Goal: Register for event/course: Register for event/course

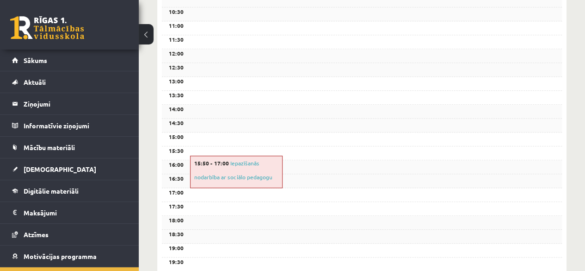
scroll to position [37, 0]
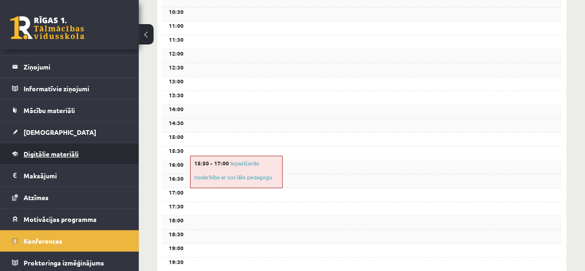
click at [48, 154] on span "Digitālie materiāli" at bounding box center [51, 153] width 55 height 8
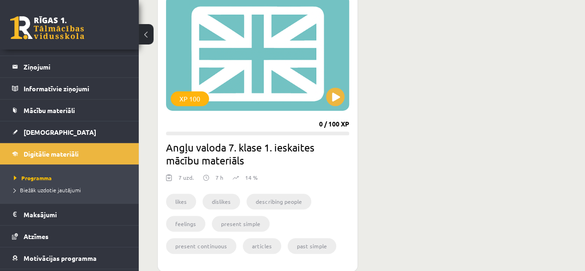
scroll to position [231, 0]
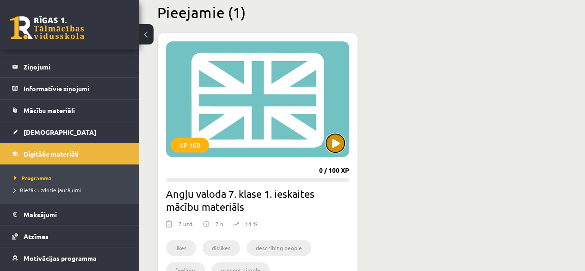
click at [339, 136] on button at bounding box center [335, 143] width 18 height 18
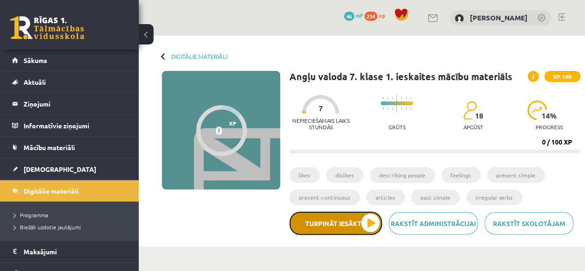
click at [312, 214] on button "Turpināt iesākto" at bounding box center [335, 222] width 92 height 23
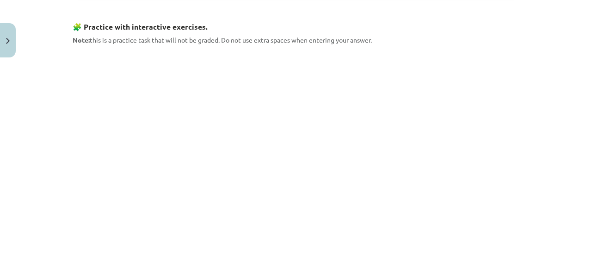
scroll to position [509, 0]
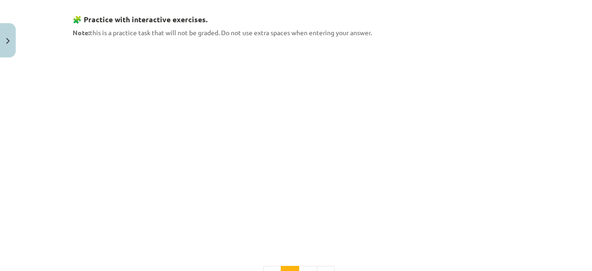
drag, startPoint x: 69, startPoint y: 131, endPoint x: 55, endPoint y: 160, distance: 32.7
click at [55, 160] on div "Mācību tēma: Angļu valoda 7. klase 1. ieskaites mācību materiāls #2 🔤 Topic 1. …" at bounding box center [296, 135] width 592 height 271
click at [49, 151] on div "Mācību tēma: Angļu valoda 7. klase 1. ieskaites mācību materiāls #2 🔤 Topic 1. …" at bounding box center [296, 135] width 592 height 271
click at [40, 178] on div "Mācību tēma: Angļu valoda 7. klase 1. ieskaites mācību materiāls #2 🔤 Topic 1. …" at bounding box center [296, 135] width 592 height 271
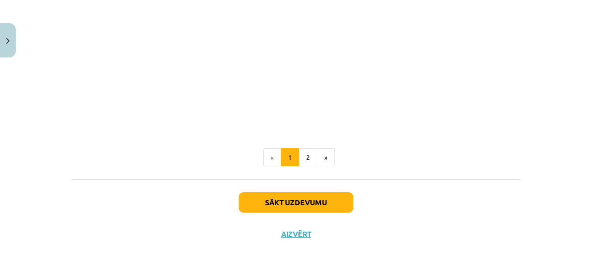
scroll to position [849, 0]
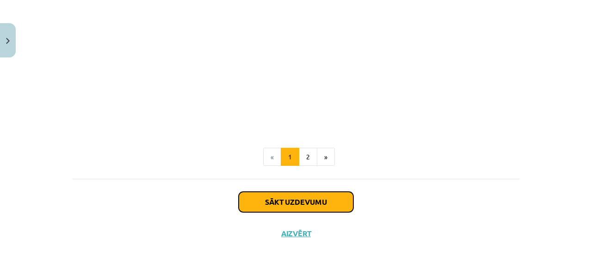
click at [303, 204] on button "Sākt uzdevumu" at bounding box center [296, 201] width 115 height 20
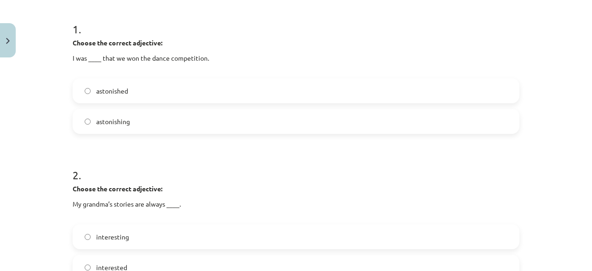
scroll to position [208, 0]
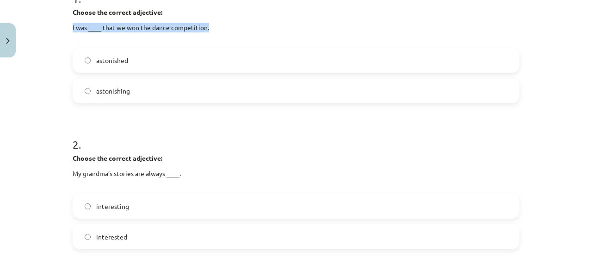
drag, startPoint x: 66, startPoint y: 23, endPoint x: 233, endPoint y: 22, distance: 166.5
copy p "I was ____ that we won the dance competition."
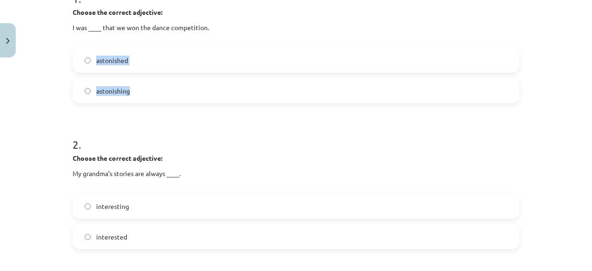
drag, startPoint x: 91, startPoint y: 60, endPoint x: 148, endPoint y: 101, distance: 70.8
click at [148, 101] on div "astonished astonishing" at bounding box center [296, 75] width 447 height 55
copy div "astonished astonishing"
click at [92, 123] on h1 "2 ." at bounding box center [296, 136] width 447 height 29
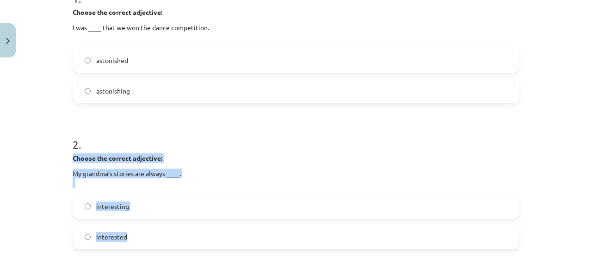
drag, startPoint x: 61, startPoint y: 160, endPoint x: 211, endPoint y: 236, distance: 167.9
click at [211, 236] on div "Mācību tēma: Angļu valoda 7. klase 1. ieskaites mācību materiāls #2 🔤 Topic 1. …" at bounding box center [296, 135] width 592 height 271
drag, startPoint x: 210, startPoint y: 237, endPoint x: 206, endPoint y: 233, distance: 5.9
copy div "Choose the correct adjective: My grandma’s stories are always ____. interesting…"
click at [82, 202] on label "interesting" at bounding box center [296, 205] width 445 height 23
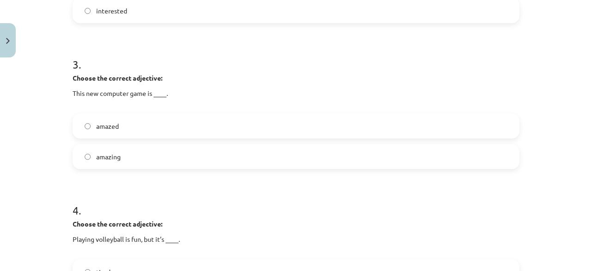
scroll to position [439, 0]
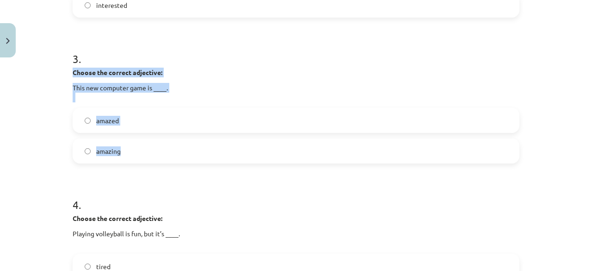
drag, startPoint x: 65, startPoint y: 73, endPoint x: 204, endPoint y: 163, distance: 165.8
click at [204, 163] on div "15 XP Saņemsi Sarežģīts 18 pilda Apraksts Uzdevums Palīdzība 1 . Choose the cor…" at bounding box center [296, 75] width 458 height 907
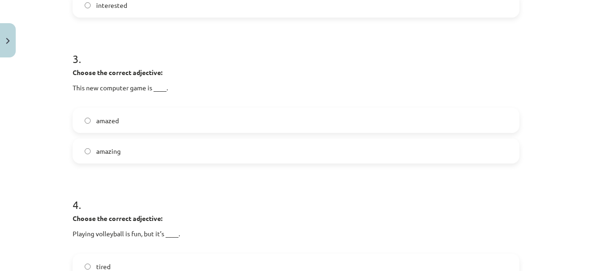
drag, startPoint x: 119, startPoint y: 182, endPoint x: 35, endPoint y: 89, distance: 125.0
click at [35, 89] on div "Mācību tēma: Angļu valoda 7. klase 1. ieskaites mācību materiāls #2 🔤 Topic 1. …" at bounding box center [296, 135] width 592 height 271
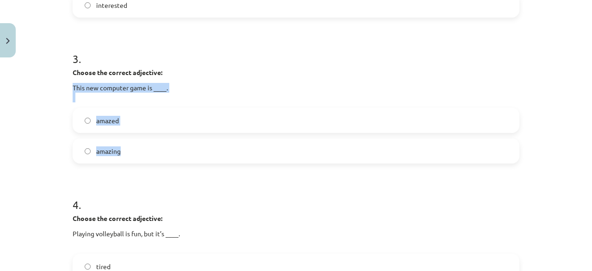
drag, startPoint x: 54, startPoint y: 78, endPoint x: 201, endPoint y: 144, distance: 161.4
click at [201, 144] on div "Mācību tēma: Angļu valoda 7. klase 1. ieskaites mācību materiāls #2 🔤 Topic 1. …" at bounding box center [296, 135] width 592 height 271
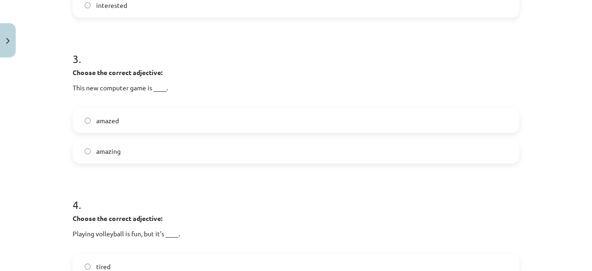
drag, startPoint x: 41, startPoint y: 90, endPoint x: 58, endPoint y: 49, distance: 43.7
drag, startPoint x: 58, startPoint y: 49, endPoint x: 12, endPoint y: 112, distance: 78.1
click at [12, 112] on div "Mācību tēma: Angļu valoda 7. klase 1. ieskaites mācību materiāls #2 🔤 Topic 1. …" at bounding box center [296, 135] width 592 height 271
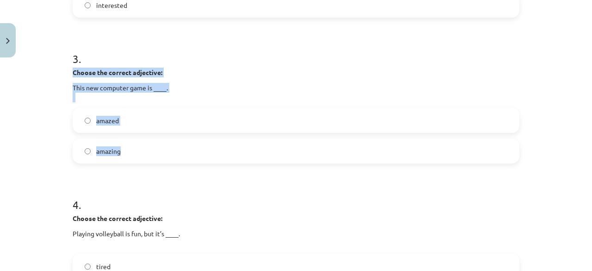
drag, startPoint x: 115, startPoint y: 62, endPoint x: 164, endPoint y: 152, distance: 102.2
click at [166, 162] on div "3 . Choose the correct adjective: This new computer game is ____. amazed amazing" at bounding box center [296, 99] width 447 height 127
copy div "Choose the correct adjective: This new computer game is ____. amazed amazing"
click at [91, 148] on label "amazing" at bounding box center [296, 150] width 445 height 23
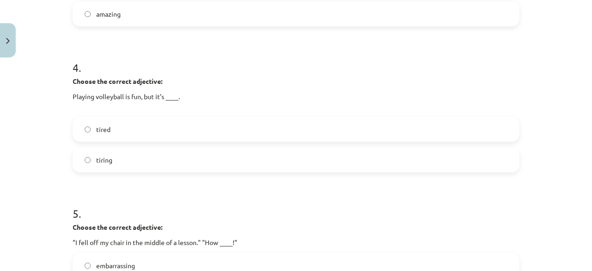
scroll to position [578, 0]
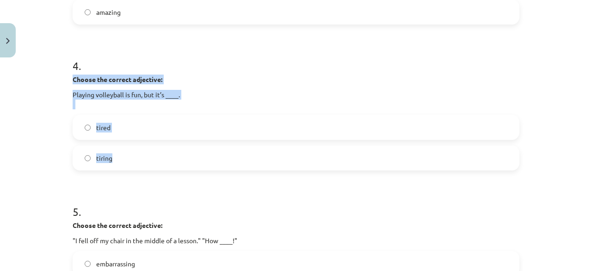
drag, startPoint x: 78, startPoint y: 80, endPoint x: 228, endPoint y: 150, distance: 165.9
drag, startPoint x: 257, startPoint y: 138, endPoint x: 286, endPoint y: 142, distance: 29.4
click at [286, 141] on div "tired tiring" at bounding box center [296, 142] width 447 height 55
click at [74, 153] on label "tiring" at bounding box center [296, 157] width 445 height 23
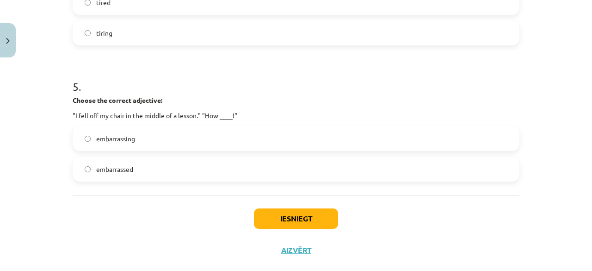
scroll to position [717, 0]
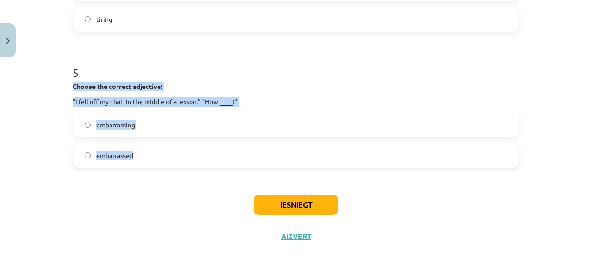
drag, startPoint x: 60, startPoint y: 81, endPoint x: 232, endPoint y: 165, distance: 191.1
click at [232, 171] on div "Mācību tēma: Angļu valoda 7. klase 1. ieskaites mācību materiāls #2 🔤 Topic 1. …" at bounding box center [296, 135] width 592 height 271
copy div "Choose the correct adjective: "I fell off my chair in the middle of a lesson." …"
click at [294, 199] on button "Iesniegt" at bounding box center [296, 204] width 84 height 20
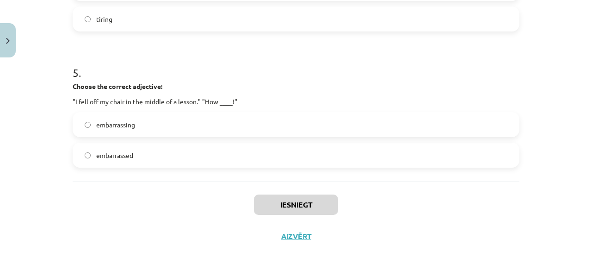
click at [303, 67] on h1 "5 ." at bounding box center [296, 64] width 447 height 29
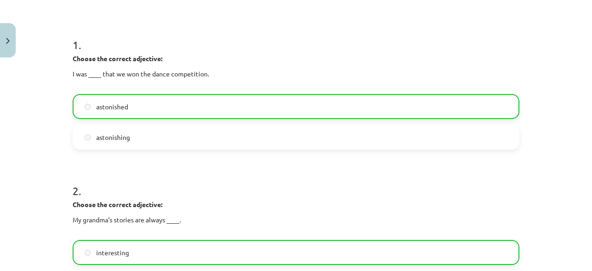
scroll to position [0, 0]
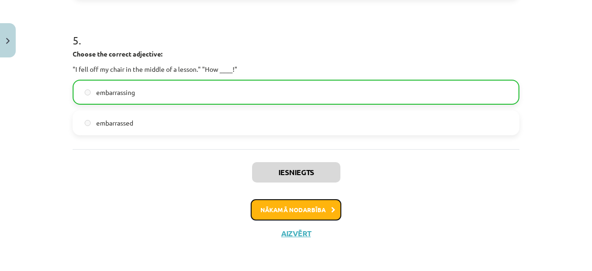
click at [274, 213] on button "Nākamā nodarbība" at bounding box center [296, 209] width 91 height 21
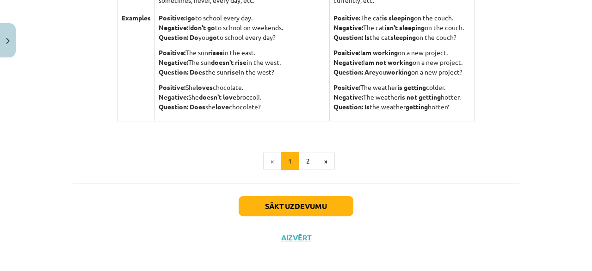
scroll to position [999, 0]
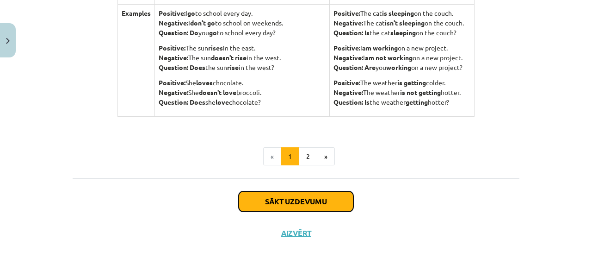
drag, startPoint x: 280, startPoint y: 192, endPoint x: 279, endPoint y: 197, distance: 4.7
click at [279, 197] on button "Sākt uzdevumu" at bounding box center [296, 201] width 115 height 20
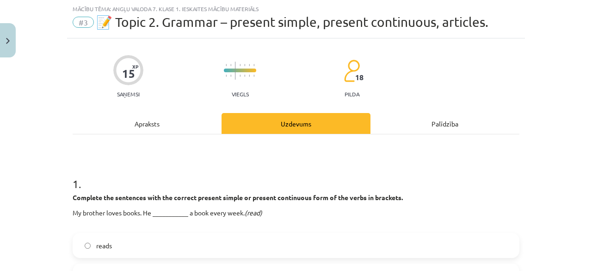
scroll to position [23, 0]
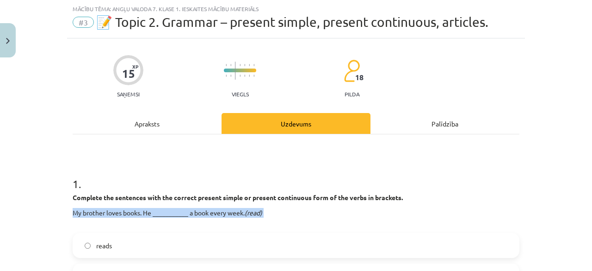
drag, startPoint x: 59, startPoint y: 205, endPoint x: 36, endPoint y: 209, distance: 23.6
click at [35, 218] on div "Mācību tēma: Angļu valoda 7. klase 1. ieskaites mācību materiāls #3 📝 Topic 2. …" at bounding box center [296, 135] width 592 height 271
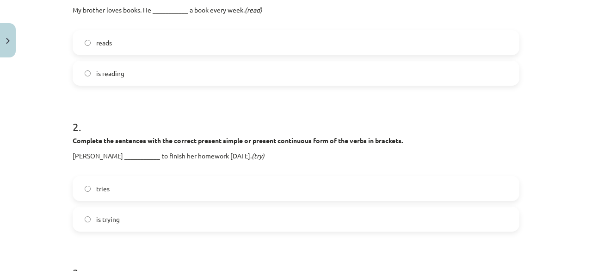
scroll to position [151, 0]
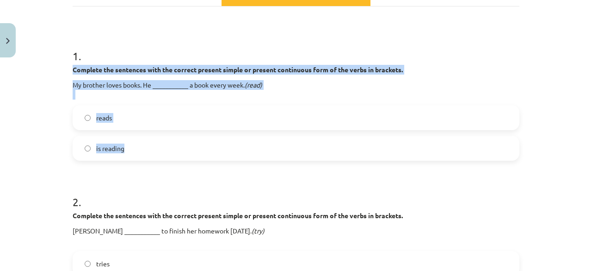
drag, startPoint x: 51, startPoint y: 193, endPoint x: 267, endPoint y: 146, distance: 221.5
click at [267, 146] on div "Mācību tēma: Angļu valoda 7. klase 1. ieskaites mācību materiāls #3 📝 Topic 2. …" at bounding box center [296, 135] width 592 height 271
copy div "Complete the sentences with the correct present simple or present continuous fo…"
click at [84, 111] on label "reads" at bounding box center [296, 117] width 445 height 23
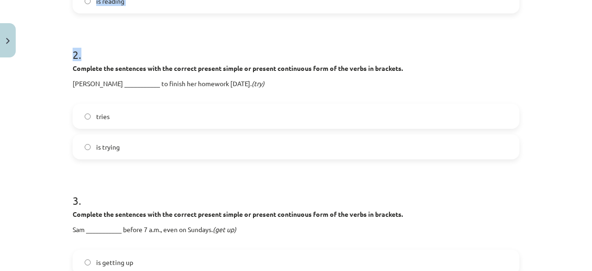
scroll to position [290, 0]
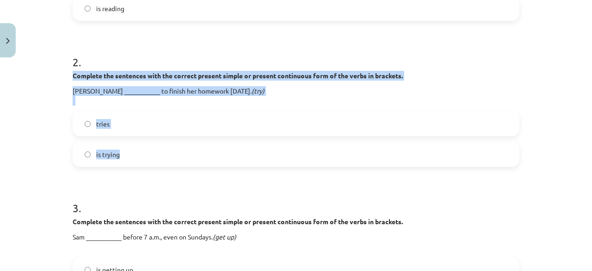
drag, startPoint x: 55, startPoint y: 166, endPoint x: 126, endPoint y: 154, distance: 71.7
click at [126, 154] on div "Mācību tēma: Angļu valoda 7. klase 1. ieskaites mācību materiāls #3 📝 Topic 2. …" at bounding box center [296, 135] width 592 height 271
drag, startPoint x: 126, startPoint y: 154, endPoint x: 131, endPoint y: 150, distance: 6.7
copy div "Complete the sentences with the correct present simple or present continuous fo…"
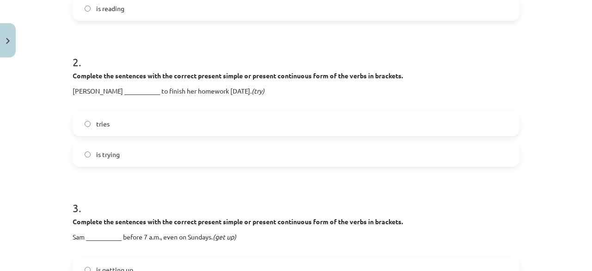
click at [358, 196] on h1 "3 ." at bounding box center [296, 199] width 447 height 29
click at [84, 128] on label "tries" at bounding box center [296, 123] width 445 height 23
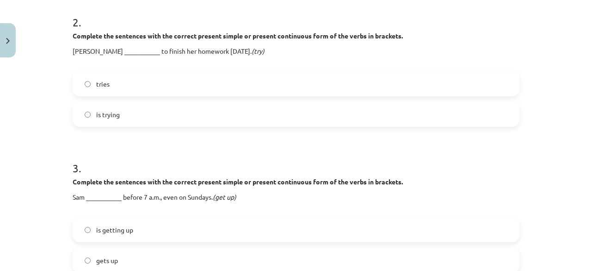
scroll to position [383, 0]
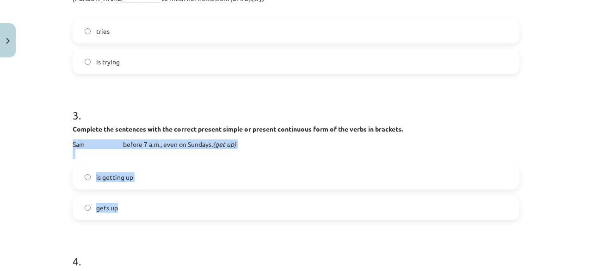
drag, startPoint x: 53, startPoint y: 145, endPoint x: 271, endPoint y: 203, distance: 225.3
click at [271, 203] on div "Mācību tēma: Angļu valoda 7. klase 1. ieskaites mācību materiāls #3 📝 Topic 2. …" at bounding box center [296, 135] width 592 height 271
copy div "Sam ___________ before 7 a.m., even on Sundays. (get up) is getting up gets up"
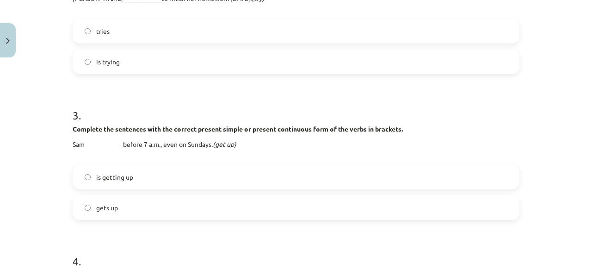
click at [239, 105] on h1 "3 ." at bounding box center [296, 106] width 447 height 29
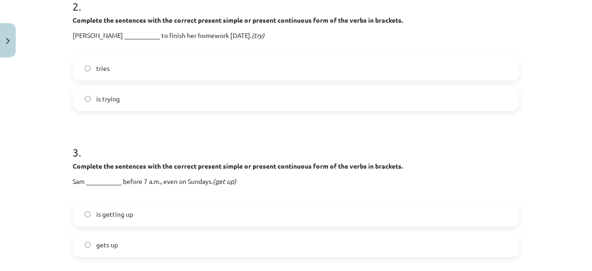
scroll to position [360, 0]
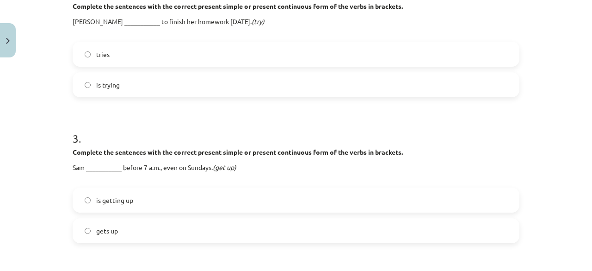
click at [82, 191] on label "is getting up" at bounding box center [296, 199] width 445 height 23
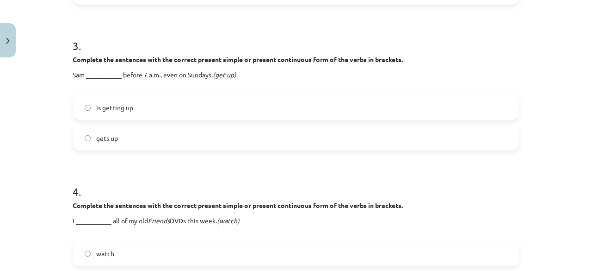
scroll to position [498, 0]
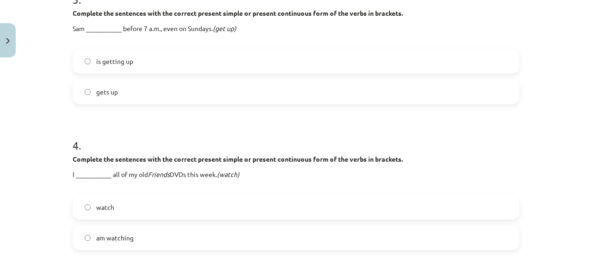
click at [92, 93] on label "gets up" at bounding box center [296, 91] width 445 height 23
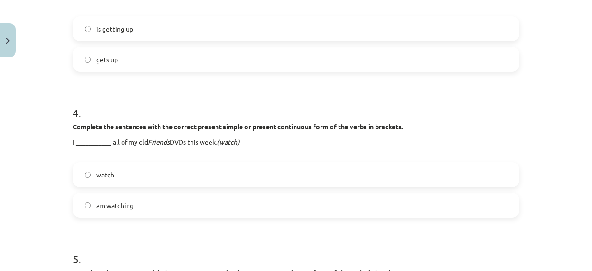
scroll to position [545, 0]
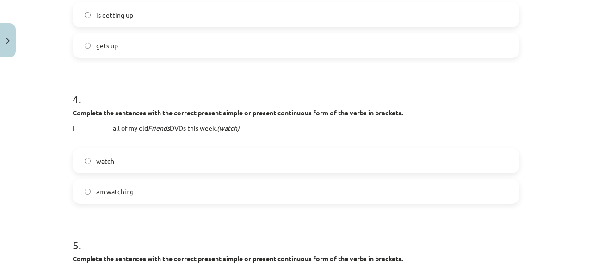
click at [64, 112] on div "Mācību tēma: Angļu valoda 7. klase 1. ieskaites mācību materiāls #3 📝 Topic 2. …" at bounding box center [296, 135] width 592 height 271
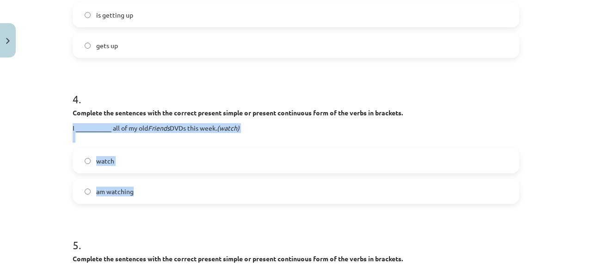
drag, startPoint x: 64, startPoint y: 128, endPoint x: 167, endPoint y: 201, distance: 126.4
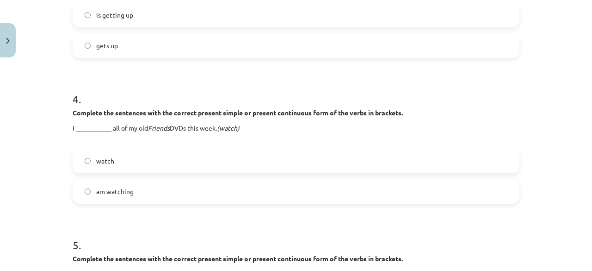
drag, startPoint x: 167, startPoint y: 201, endPoint x: 175, endPoint y: 97, distance: 104.8
click at [175, 97] on h1 "4 ." at bounding box center [296, 90] width 447 height 29
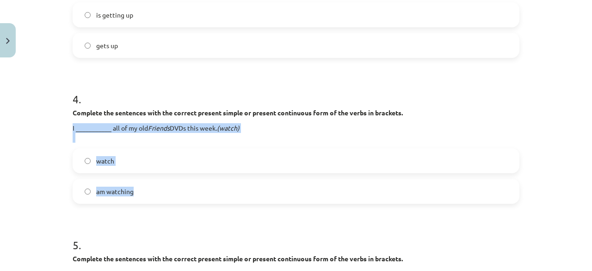
drag, startPoint x: 55, startPoint y: 122, endPoint x: 250, endPoint y: 193, distance: 207.4
click at [250, 193] on div "Mācību tēma: Angļu valoda 7. klase 1. ieskaites mācību materiāls #3 📝 Topic 2. …" at bounding box center [296, 135] width 592 height 271
copy div "I ___________ all of my old Friends DVDs this week. (watch) watch am watching"
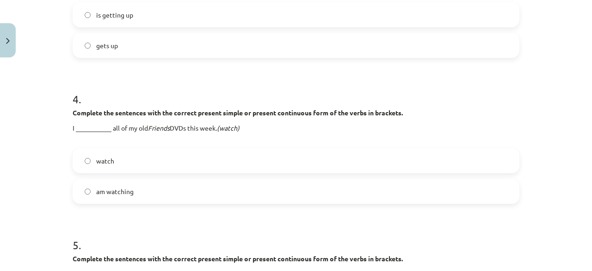
drag, startPoint x: 29, startPoint y: 96, endPoint x: 33, endPoint y: 98, distance: 4.8
click at [32, 98] on div "Mācību tēma: Angļu valoda 7. klase 1. ieskaites mācību materiāls #3 📝 Topic 2. …" at bounding box center [296, 135] width 592 height 271
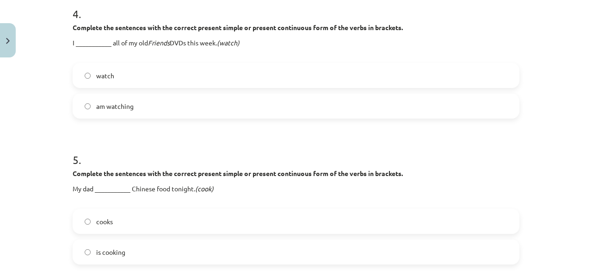
scroll to position [637, 0]
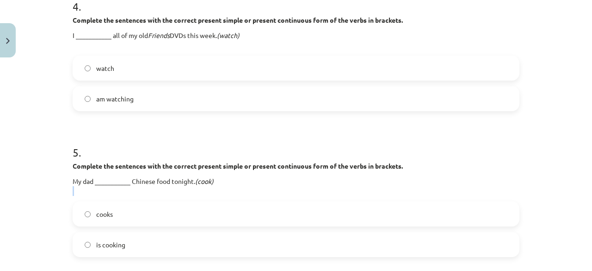
drag, startPoint x: 59, startPoint y: 185, endPoint x: 69, endPoint y: 196, distance: 14.7
click at [69, 196] on div "Mācību tēma: Angļu valoda 7. klase 1. ieskaites mācību materiāls #3 📝 Topic 2. …" at bounding box center [296, 135] width 592 height 271
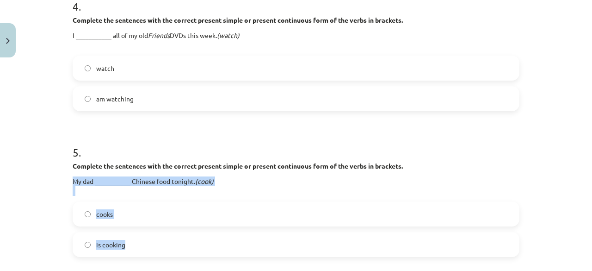
drag, startPoint x: 62, startPoint y: 182, endPoint x: 243, endPoint y: 244, distance: 190.5
click at [248, 251] on div "Mācību tēma: Angļu valoda 7. klase 1. ieskaites mācību materiāls #3 📝 Topic 2. …" at bounding box center [296, 135] width 592 height 271
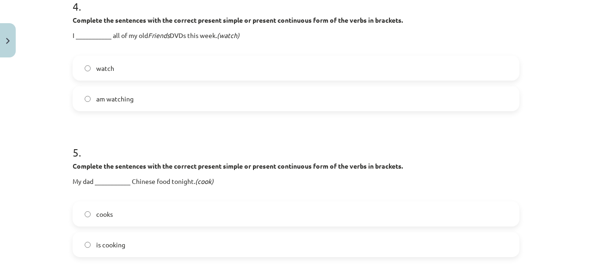
drag, startPoint x: 229, startPoint y: 230, endPoint x: 238, endPoint y: 125, distance: 105.3
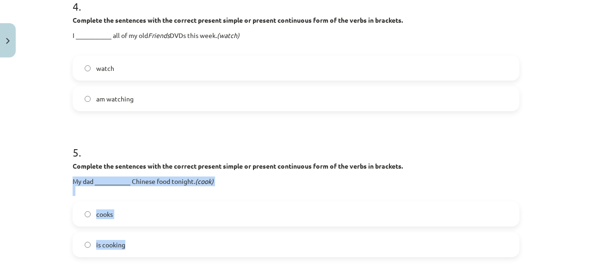
drag, startPoint x: 62, startPoint y: 174, endPoint x: 198, endPoint y: 252, distance: 157.0
click at [198, 252] on div "Mācību tēma: Angļu valoda 7. klase 1. ieskaites mācību materiāls #3 📝 Topic 2. …" at bounding box center [296, 135] width 592 height 271
copy div "My dad ___________ Chinese food tonight. (cook) cooks is cooking"
click at [78, 244] on label "is cooking" at bounding box center [296, 244] width 445 height 23
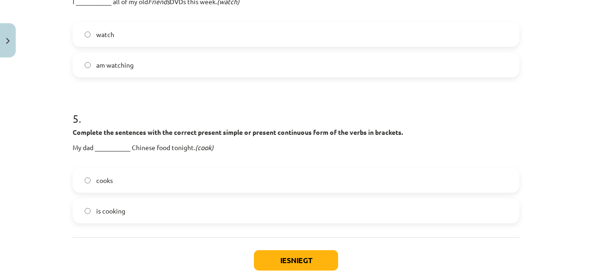
scroll to position [730, 0]
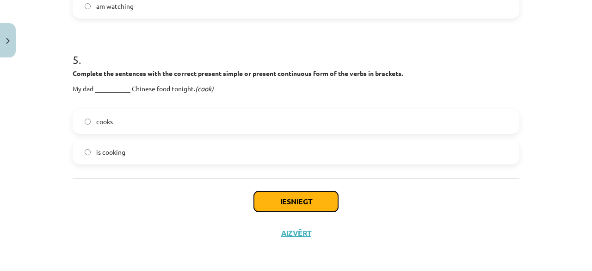
click at [305, 194] on button "Iesniegt" at bounding box center [296, 201] width 84 height 20
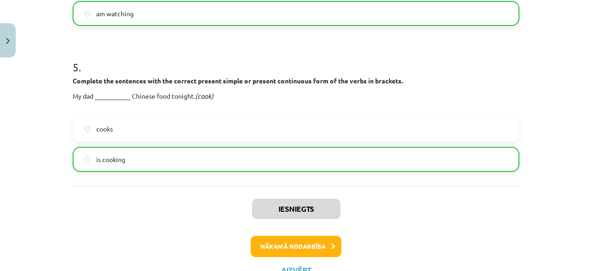
scroll to position [759, 0]
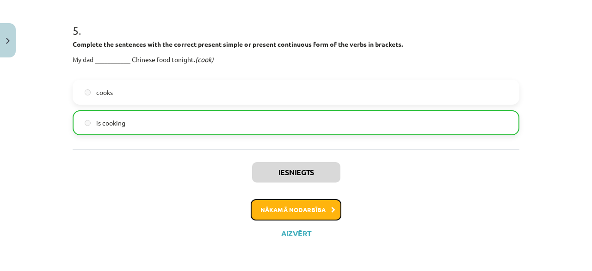
click at [299, 209] on button "Nākamā nodarbība" at bounding box center [296, 209] width 91 height 21
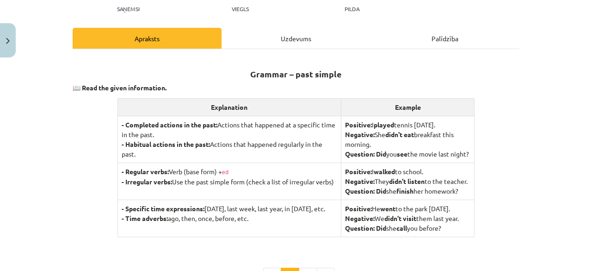
scroll to position [247, 0]
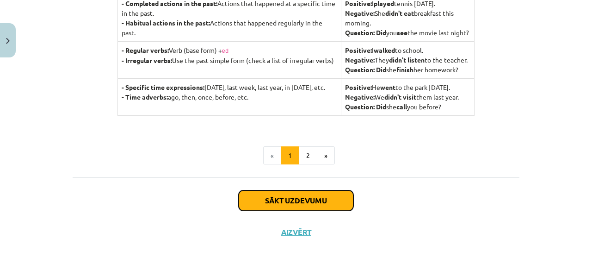
click at [282, 202] on button "Sākt uzdevumu" at bounding box center [296, 200] width 115 height 20
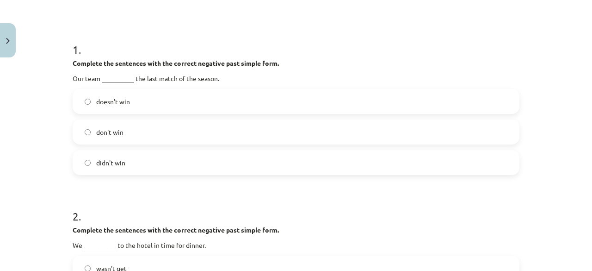
scroll to position [162, 0]
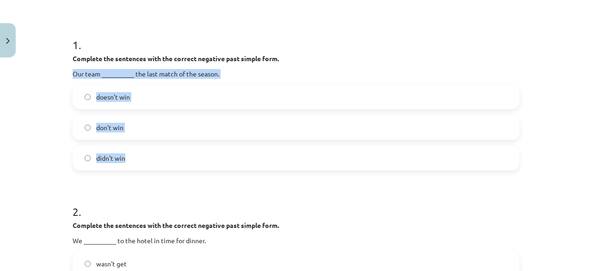
drag, startPoint x: 68, startPoint y: 77, endPoint x: 222, endPoint y: 151, distance: 170.8
click at [89, 160] on label "didn't win" at bounding box center [296, 157] width 445 height 23
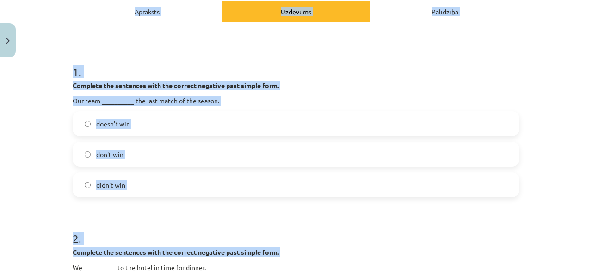
scroll to position [220, 0]
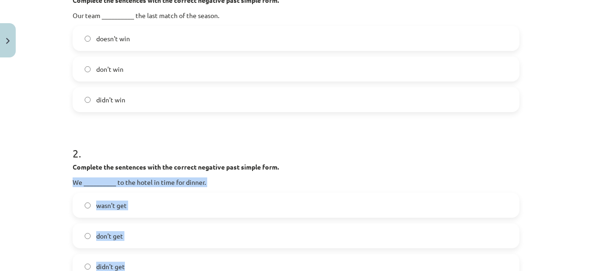
drag, startPoint x: 62, startPoint y: 149, endPoint x: 123, endPoint y: 260, distance: 126.7
click at [123, 260] on div "Mācību tēma: Angļu valoda 7. klase 1. ieskaites mācību materiāls #4 📝 Topic 3. …" at bounding box center [296, 135] width 592 height 271
click at [78, 237] on label "don't get" at bounding box center [296, 235] width 445 height 23
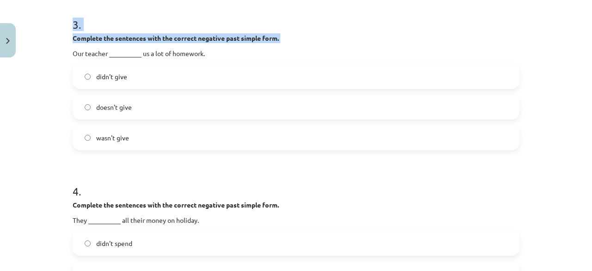
scroll to position [834, 0]
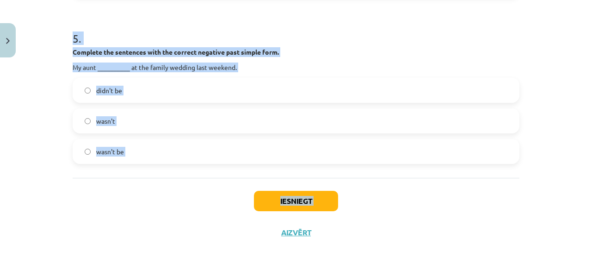
drag, startPoint x: 57, startPoint y: 215, endPoint x: 62, endPoint y: 137, distance: 77.4
click at [94, 222] on div "Mācību tēma: Angļu valoda 7. klase 1. ieskaites mācību materiāls #4 📝 Topic 3. …" at bounding box center [296, 135] width 592 height 271
click at [185, 215] on div "Iesniegt Aizvērt" at bounding box center [296, 210] width 447 height 65
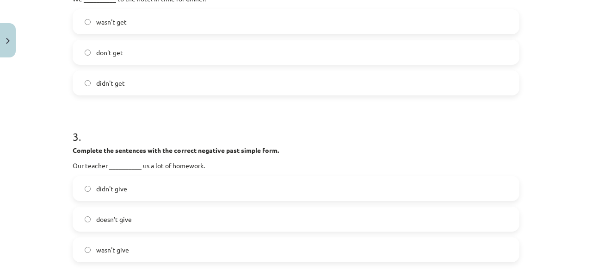
scroll to position [418, 0]
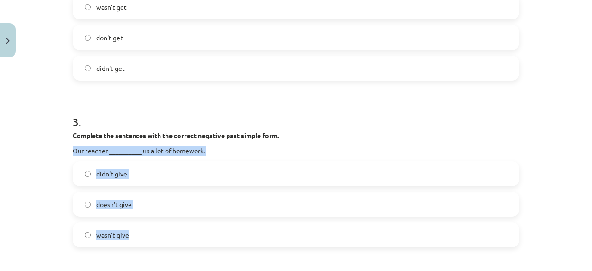
drag, startPoint x: 68, startPoint y: 148, endPoint x: 132, endPoint y: 236, distance: 109.0
click at [132, 236] on div "15 XP Saņemsi Viegls 18 pilda Apraksts Uzdevums Palīdzība 1 . Complete the sent…" at bounding box center [296, 153] width 458 height 1021
click at [77, 204] on label "doesn't give" at bounding box center [296, 203] width 445 height 23
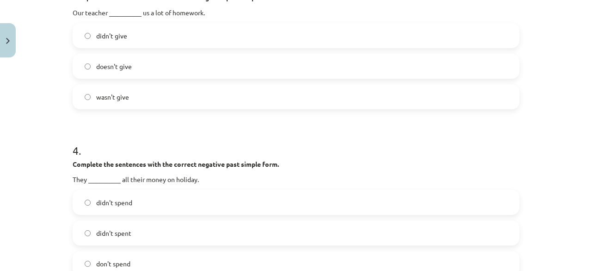
scroll to position [557, 0]
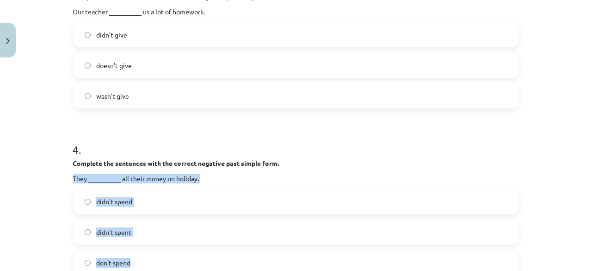
drag, startPoint x: 70, startPoint y: 178, endPoint x: 148, endPoint y: 257, distance: 110.2
click at [148, 257] on div "4 . Complete the sentences with the correct negative past simple form. They ___…" at bounding box center [296, 201] width 447 height 148
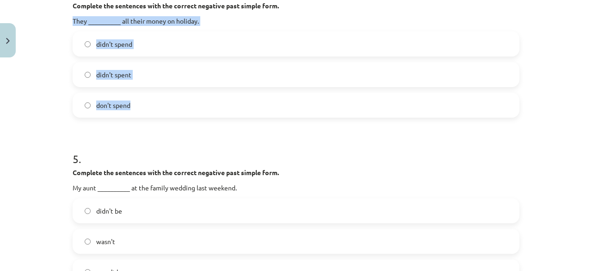
scroll to position [695, 0]
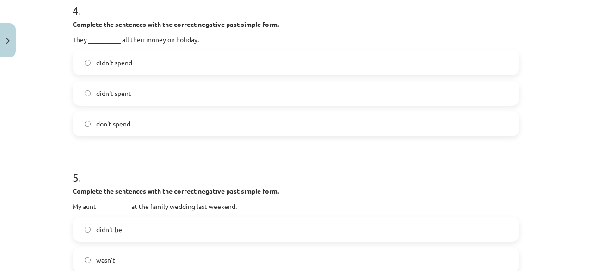
drag, startPoint x: 125, startPoint y: 157, endPoint x: 123, endPoint y: 147, distance: 10.0
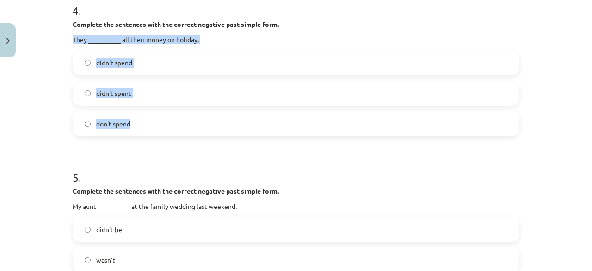
drag, startPoint x: 123, startPoint y: 147, endPoint x: 172, endPoint y: 123, distance: 55.2
click at [172, 123] on div "Mācību tēma: Angļu valoda 7. klase 1. ieskaites mācību materiāls #4 📝 Topic 3. …" at bounding box center [296, 135] width 592 height 271
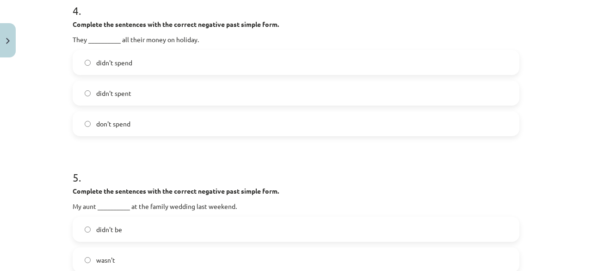
drag, startPoint x: 93, startPoint y: 223, endPoint x: 88, endPoint y: 209, distance: 15.6
click at [116, 208] on div "Mācību tēma: Angļu valoda 7. klase 1. ieskaites mācību materiāls #4 📝 Topic 3. …" at bounding box center [296, 135] width 592 height 271
drag, startPoint x: 75, startPoint y: 209, endPoint x: 55, endPoint y: 202, distance: 21.4
click at [56, 203] on div "Mācību tēma: Angļu valoda 7. klase 1. ieskaites mācību materiāls #4 📝 Topic 3. …" at bounding box center [296, 135] width 592 height 271
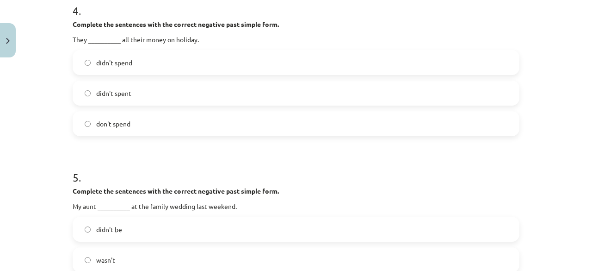
click at [39, 217] on div "Mācību tēma: Angļu valoda 7. klase 1. ieskaites mācību materiāls #4 📝 Topic 3. …" at bounding box center [296, 135] width 592 height 271
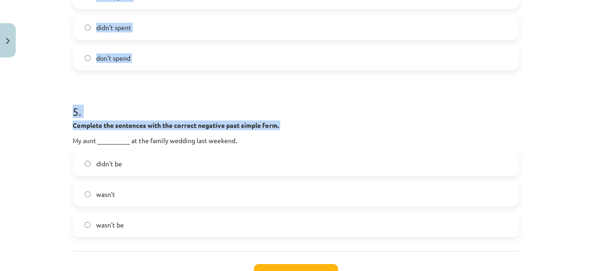
scroll to position [834, 0]
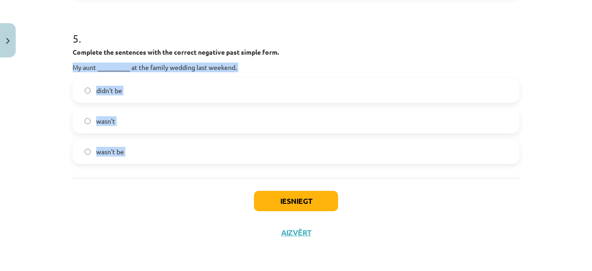
drag, startPoint x: 72, startPoint y: 209, endPoint x: 141, endPoint y: 178, distance: 75.1
click at [80, 94] on label "didn't be" at bounding box center [296, 90] width 445 height 23
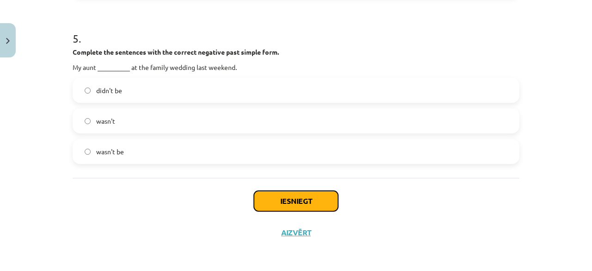
click at [276, 202] on button "Iesniegt" at bounding box center [296, 201] width 84 height 20
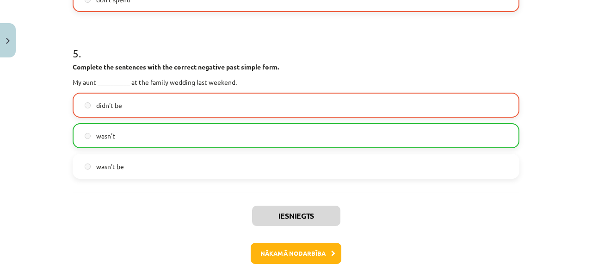
scroll to position [863, 0]
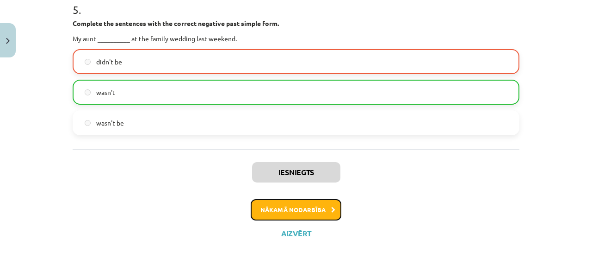
click at [289, 216] on button "Nākamā nodarbība" at bounding box center [296, 209] width 91 height 21
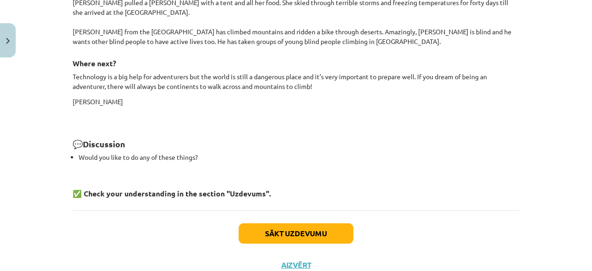
scroll to position [1106, 0]
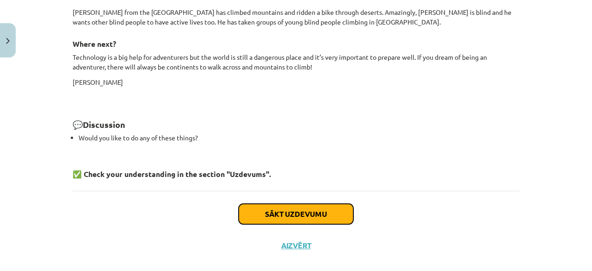
click at [291, 203] on button "Sākt uzdevumu" at bounding box center [296, 213] width 115 height 20
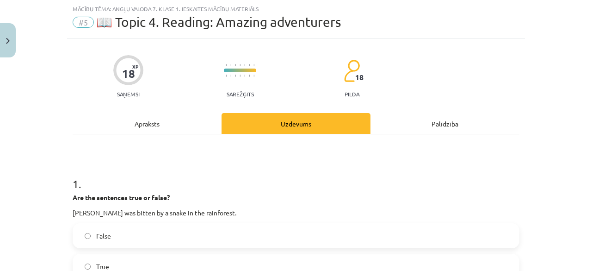
scroll to position [69, 0]
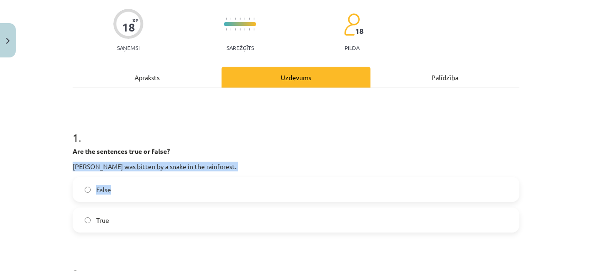
drag, startPoint x: 64, startPoint y: 167, endPoint x: 183, endPoint y: 174, distance: 119.0
click at [181, 177] on div "Mācību tēma: Angļu valoda 7. klase 1. ieskaites mācību materiāls #5 📖 Topic 4. …" at bounding box center [296, 135] width 592 height 271
click at [202, 165] on p "Ed was bitten by a snake in the rainforest." at bounding box center [296, 166] width 447 height 10
drag, startPoint x: 72, startPoint y: 165, endPoint x: 55, endPoint y: 160, distance: 18.2
click at [55, 160] on div "Mācību tēma: Angļu valoda 7. klase 1. ieskaites mācību materiāls #5 📖 Topic 4. …" at bounding box center [296, 135] width 592 height 271
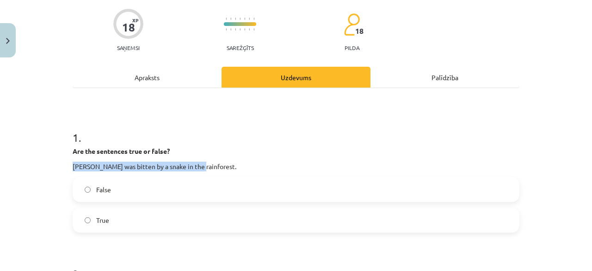
click at [199, 161] on p "Ed was bitten by a snake in the rainforest." at bounding box center [296, 166] width 447 height 10
click at [96, 194] on label "False" at bounding box center [296, 189] width 445 height 23
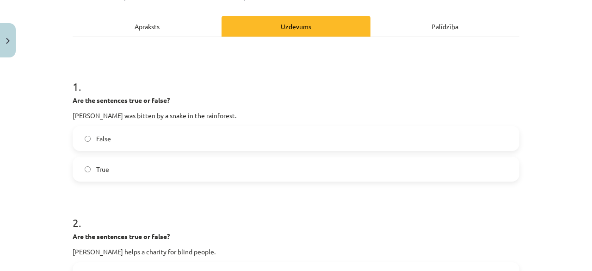
scroll to position [162, 0]
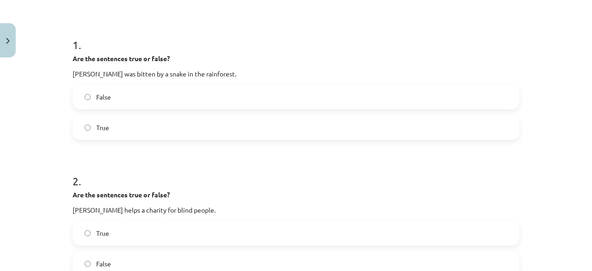
drag, startPoint x: 65, startPoint y: 210, endPoint x: 239, endPoint y: 204, distance: 174.0
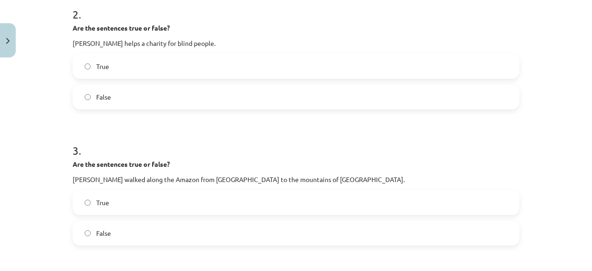
scroll to position [309, 0]
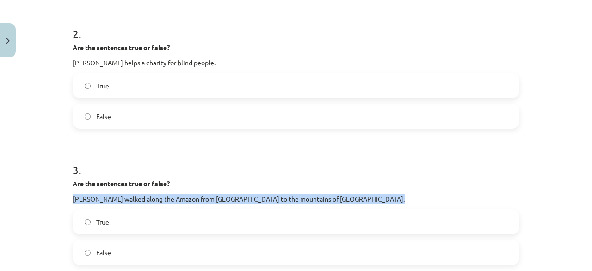
drag, startPoint x: 61, startPoint y: 209, endPoint x: 66, endPoint y: 197, distance: 13.7
click at [66, 197] on div "Mācību tēma: Angļu valoda 7. klase 1. ieskaites mācību materiāls #5 📖 Topic 4. …" at bounding box center [296, 135] width 592 height 271
drag, startPoint x: 207, startPoint y: 213, endPoint x: 299, endPoint y: 207, distance: 91.8
click at [299, 207] on div "Mācību tēma: Angļu valoda 7. klase 1. ieskaites mācību materiāls #5 📖 Topic 4. …" at bounding box center [296, 135] width 592 height 271
drag, startPoint x: 292, startPoint y: 196, endPoint x: 65, endPoint y: 195, distance: 227.0
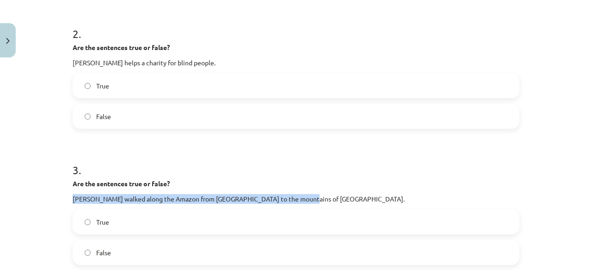
click at [67, 195] on div "18 XP Saņemsi Sarežģīts 18 pilda Apraksts Uzdevums Palīdzība 1 . Are the senten…" at bounding box center [296, 255] width 458 height 1004
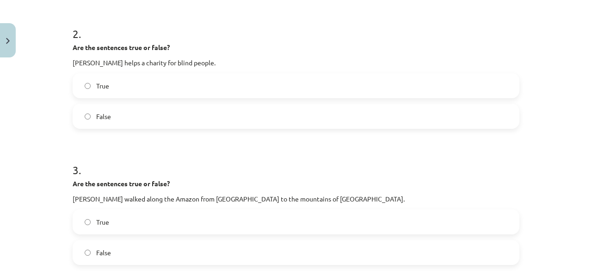
click at [92, 224] on label "True" at bounding box center [296, 221] width 445 height 23
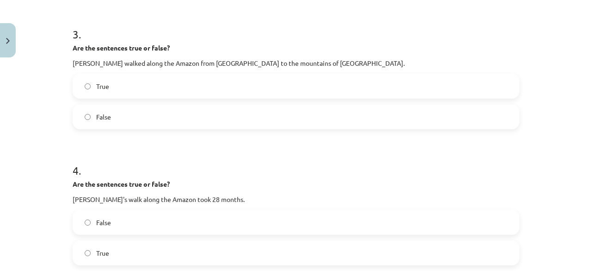
scroll to position [448, 0]
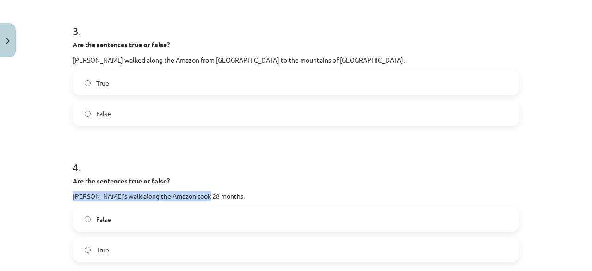
drag, startPoint x: 65, startPoint y: 197, endPoint x: 208, endPoint y: 194, distance: 142.9
click at [208, 194] on div "18 XP Saņemsi Sarežģīts 18 pilda Apraksts Uzdevums Palīdzība 1 . Are the senten…" at bounding box center [296, 116] width 458 height 1004
click at [82, 257] on label "True" at bounding box center [296, 249] width 445 height 23
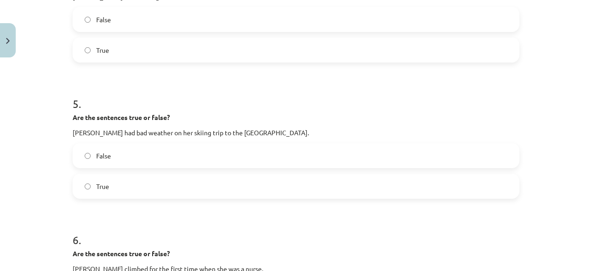
scroll to position [633, 0]
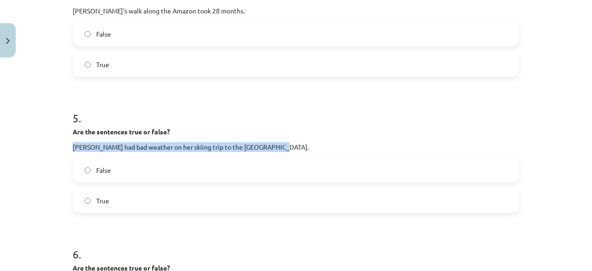
drag, startPoint x: 62, startPoint y: 143, endPoint x: 276, endPoint y: 147, distance: 213.7
click at [276, 147] on div "Mācību tēma: Angļu valoda 7. klase 1. ieskaites mācību materiāls #5 📖 Topic 4. …" at bounding box center [296, 135] width 592 height 271
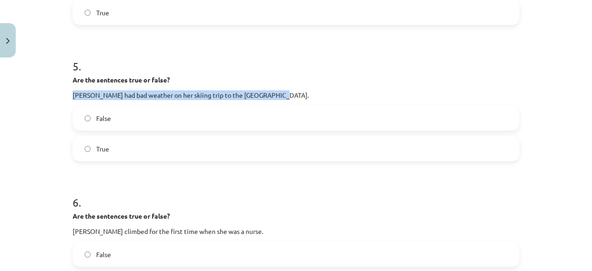
scroll to position [725, 0]
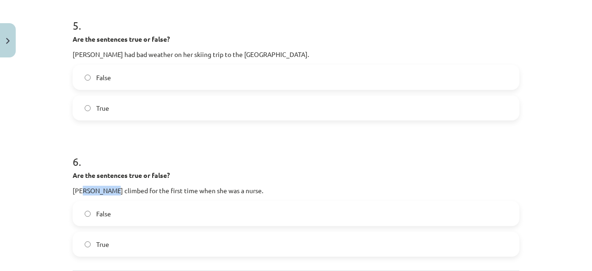
drag, startPoint x: 86, startPoint y: 195, endPoint x: 96, endPoint y: 190, distance: 11.6
click at [101, 191] on p "Gerlinde Kaltenbrunner climbed for the first time when she was a nurse." at bounding box center [296, 190] width 447 height 10
drag, startPoint x: 61, startPoint y: 185, endPoint x: 324, endPoint y: 188, distance: 262.7
click at [324, 188] on div "Mācību tēma: Angļu valoda 7. klase 1. ieskaites mācību materiāls #5 📖 Topic 4. …" at bounding box center [296, 135] width 592 height 271
click at [88, 239] on label "True" at bounding box center [296, 243] width 445 height 23
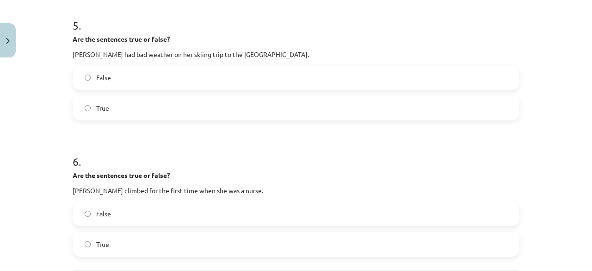
scroll to position [818, 0]
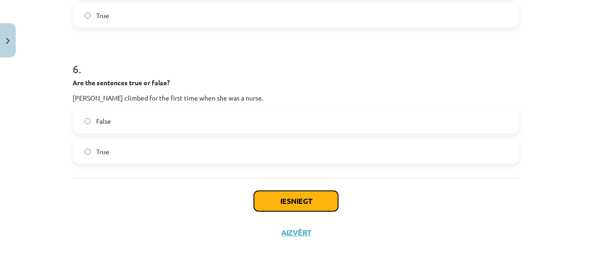
click at [275, 202] on button "Iesniegt" at bounding box center [296, 201] width 84 height 20
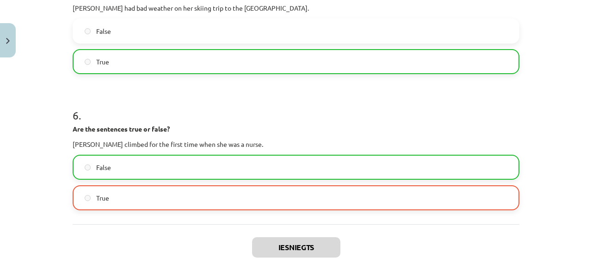
scroll to position [846, 0]
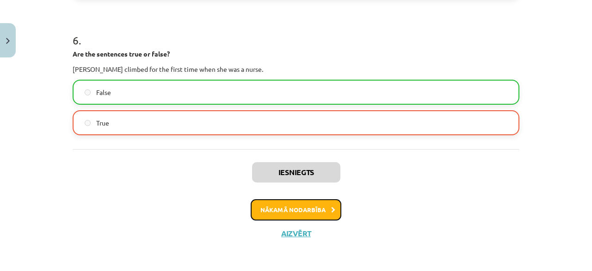
click at [276, 208] on button "Nākamā nodarbība" at bounding box center [296, 209] width 91 height 21
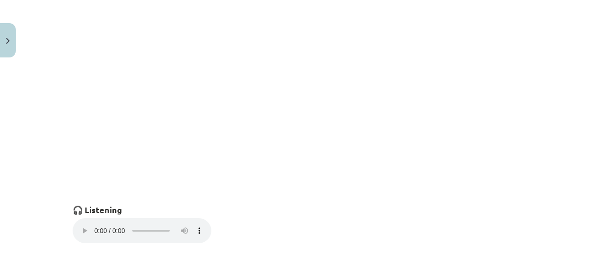
scroll to position [532, 0]
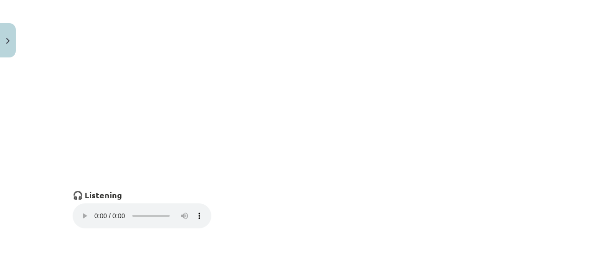
click at [355, 215] on p "Your browser does not support the audio element." at bounding box center [296, 216] width 447 height 27
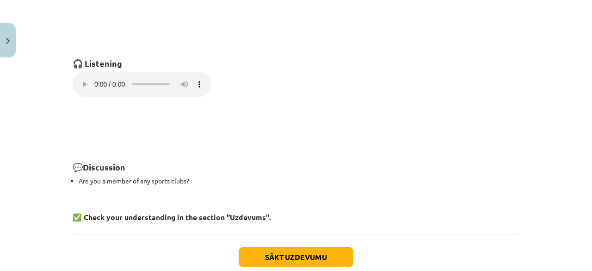
scroll to position [719, 0]
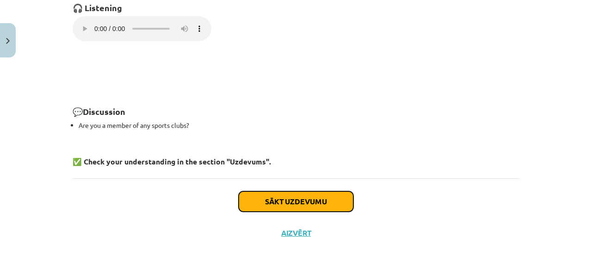
click at [290, 192] on button "Sākt uzdevumu" at bounding box center [296, 201] width 115 height 20
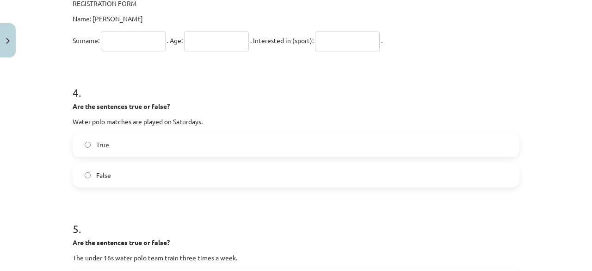
scroll to position [578, 0]
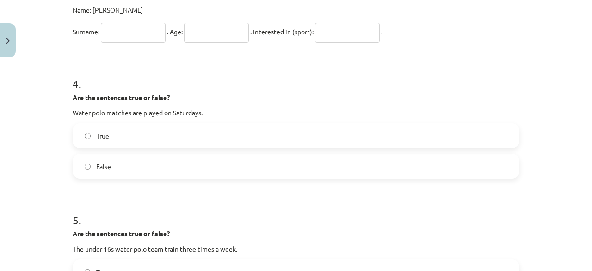
click at [142, 26] on input "text" at bounding box center [133, 33] width 65 height 20
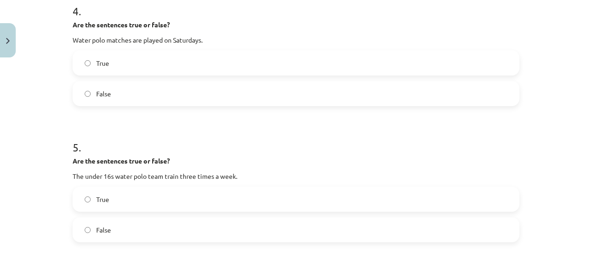
scroll to position [670, 0]
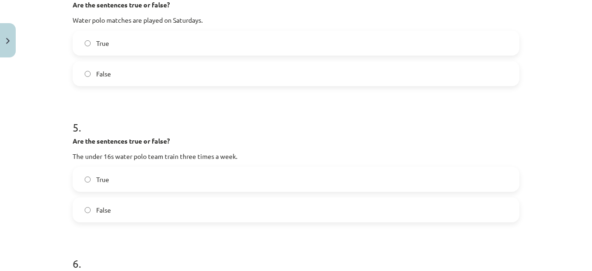
click at [76, 206] on label "False" at bounding box center [296, 209] width 445 height 23
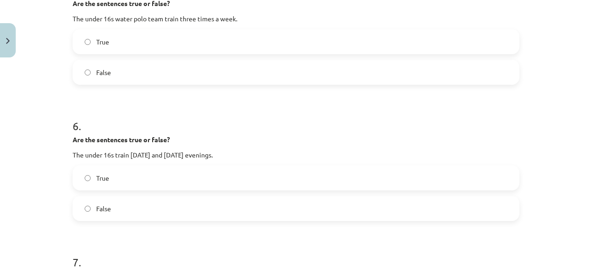
scroll to position [855, 0]
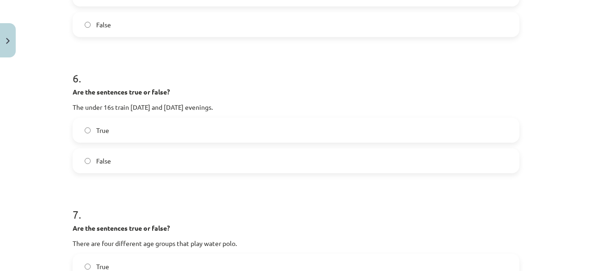
click at [88, 119] on label "True" at bounding box center [296, 129] width 445 height 23
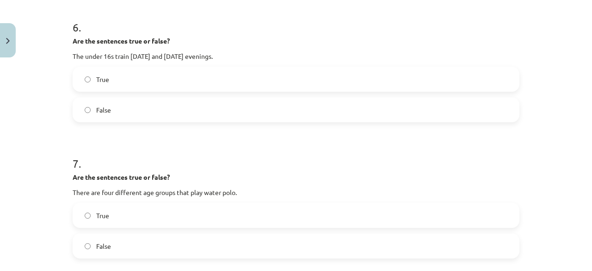
scroll to position [948, 0]
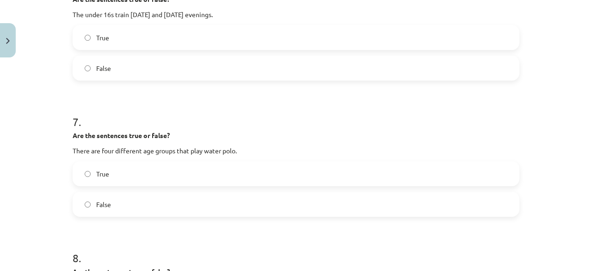
click at [121, 172] on label "True" at bounding box center [296, 173] width 445 height 23
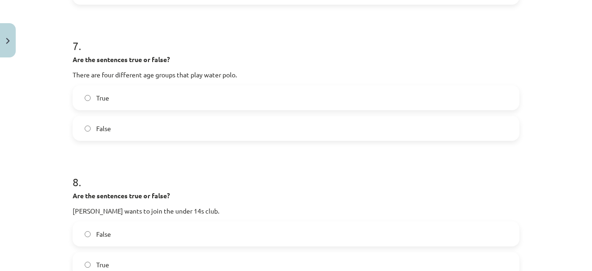
scroll to position [1087, 0]
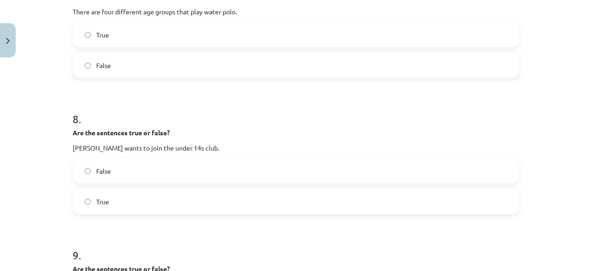
click at [129, 196] on label "True" at bounding box center [296, 201] width 445 height 23
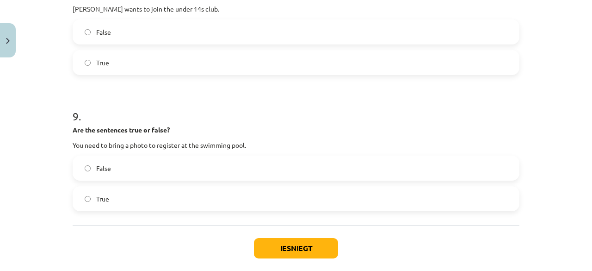
click at [127, 164] on label "False" at bounding box center [296, 167] width 445 height 23
click at [286, 251] on button "Iesniegt" at bounding box center [296, 248] width 84 height 20
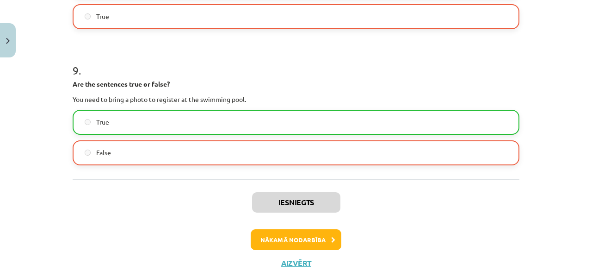
scroll to position [1436, 0]
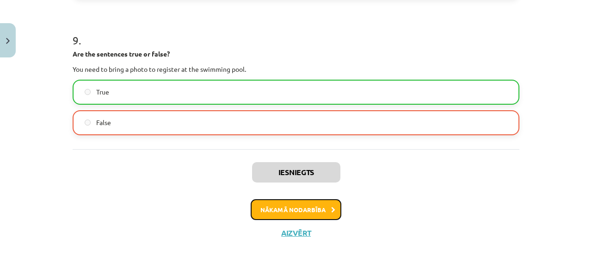
click at [289, 201] on button "Nākamā nodarbība" at bounding box center [296, 209] width 91 height 21
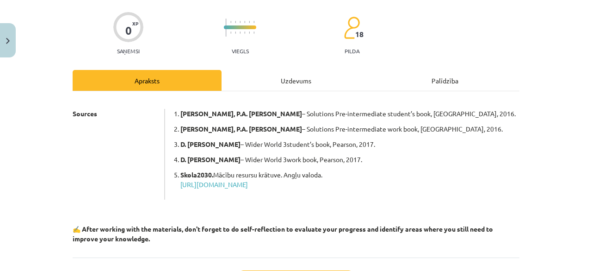
scroll to position [145, 0]
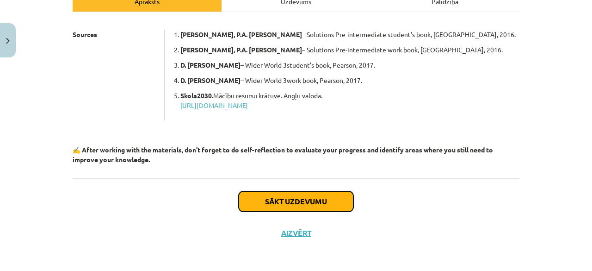
click at [252, 209] on button "Sākt uzdevumu" at bounding box center [296, 201] width 115 height 20
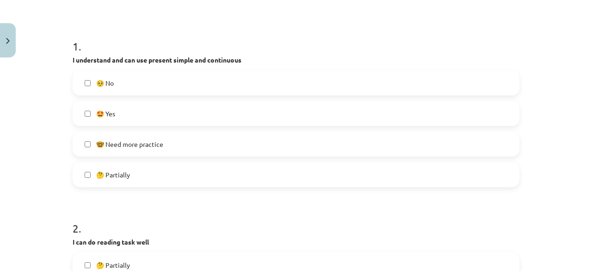
scroll to position [162, 0]
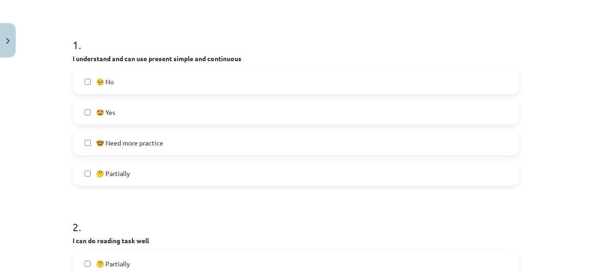
click at [150, 146] on span "🤓 Need more practice" at bounding box center [129, 143] width 67 height 10
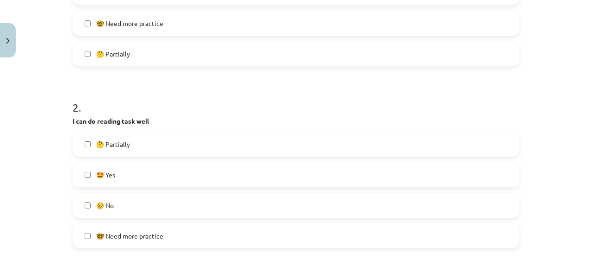
scroll to position [301, 0]
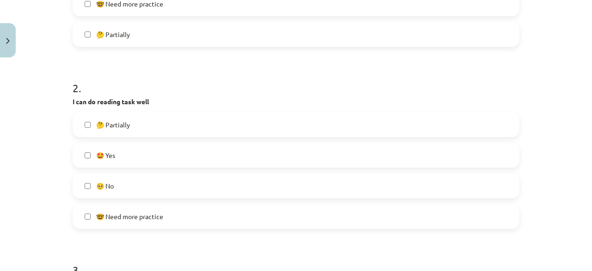
click at [140, 131] on label "🤔 Partially" at bounding box center [296, 124] width 445 height 23
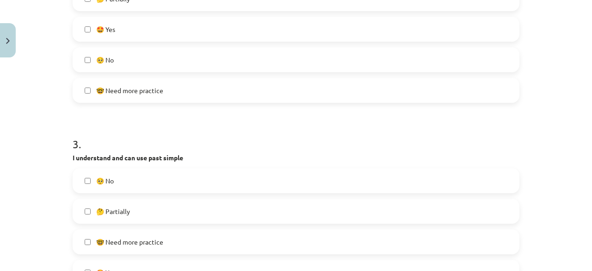
scroll to position [486, 0]
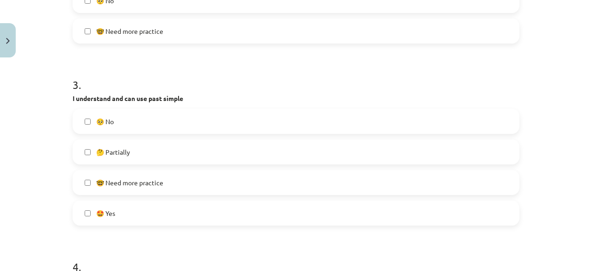
click at [129, 160] on label "🤔 Partially" at bounding box center [296, 151] width 445 height 23
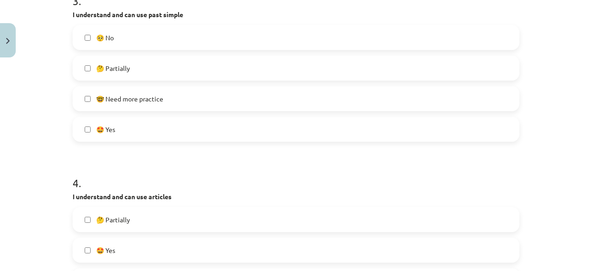
scroll to position [670, 0]
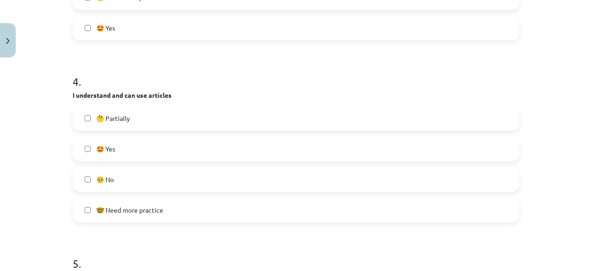
click at [122, 202] on label "🤓 Need more practice" at bounding box center [296, 209] width 445 height 23
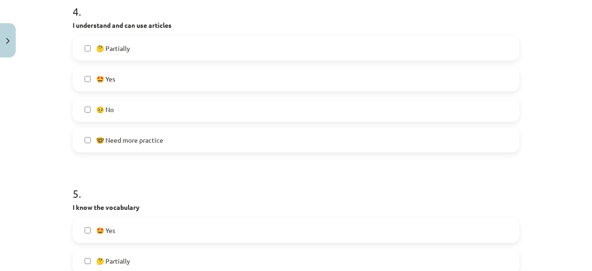
scroll to position [809, 0]
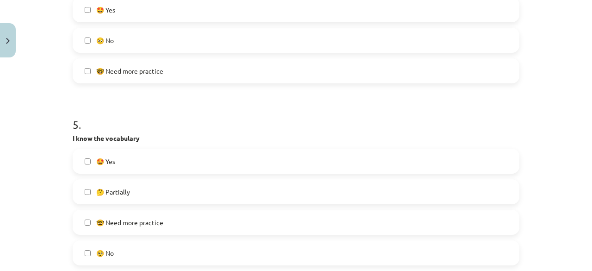
click at [106, 189] on span "🤔 Partially" at bounding box center [113, 192] width 34 height 10
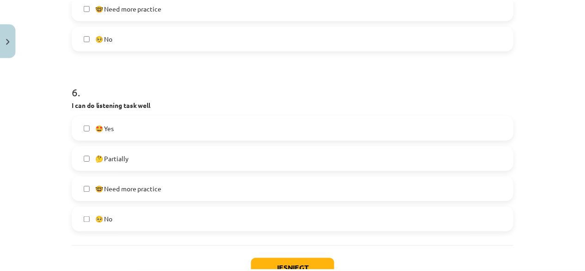
scroll to position [1087, 0]
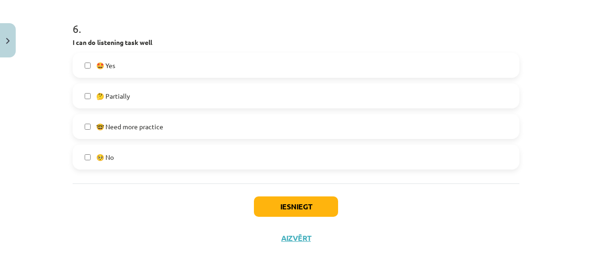
click at [131, 129] on span "🤓 Need more practice" at bounding box center [129, 127] width 67 height 10
click at [283, 203] on button "Iesniegt" at bounding box center [296, 206] width 84 height 20
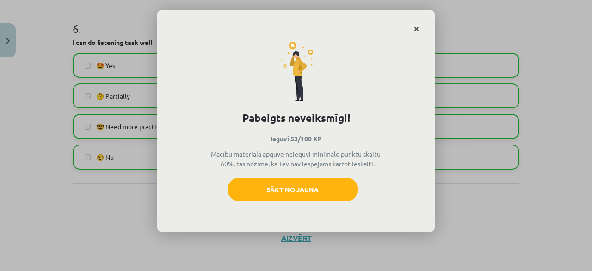
click at [417, 26] on icon "Close" at bounding box center [416, 29] width 5 height 6
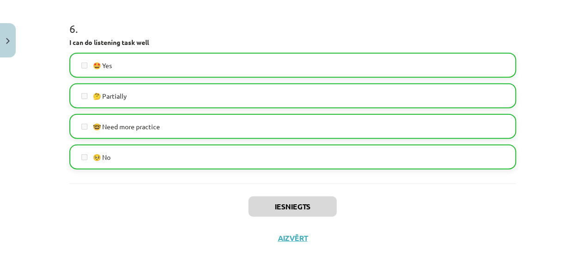
click at [297, 232] on div "Iesniegts Aizvērt" at bounding box center [292, 215] width 447 height 65
click at [296, 241] on button "Aizvērt" at bounding box center [292, 237] width 35 height 9
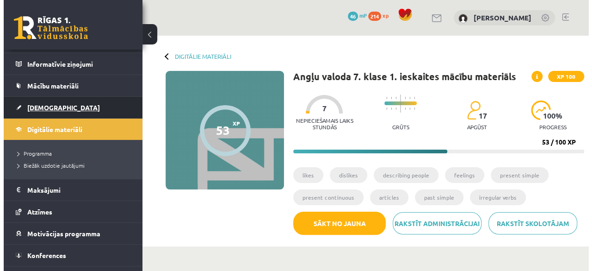
scroll to position [76, 0]
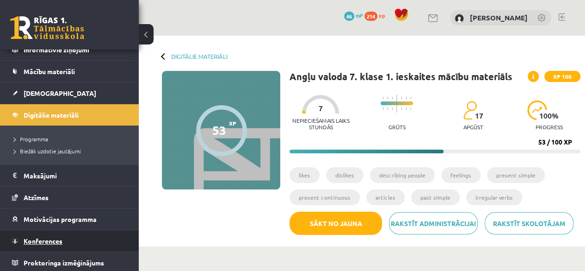
click at [41, 233] on link "Konferences" at bounding box center [69, 240] width 115 height 21
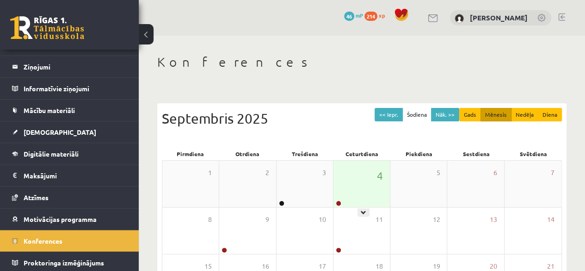
click at [340, 193] on div "4" at bounding box center [361, 183] width 56 height 46
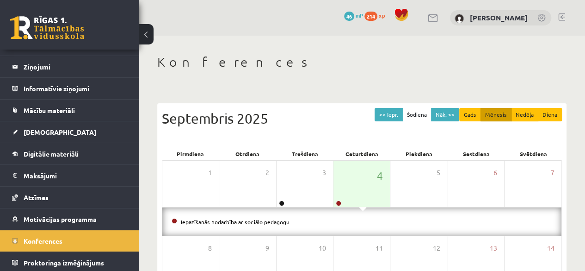
click at [277, 227] on div "Iepazīšanās nodarbība ar sociālo pedagogu" at bounding box center [361, 221] width 399 height 29
click at [280, 218] on link "Iepazīšanās nodarbība ar sociālo pedagogu" at bounding box center [235, 221] width 109 height 7
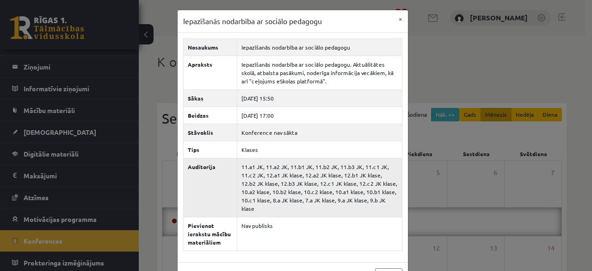
click at [283, 180] on td "11.a1 JK, 11.a2 JK, 11.b1 JK, 11.b2 JK, 11.b3 JK, 11.c1 JK, 11.c2 JK, 12.a1 JK …" at bounding box center [319, 187] width 165 height 59
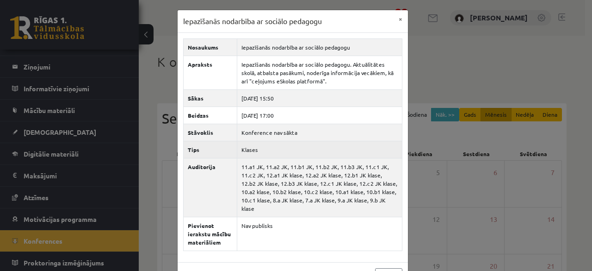
click at [275, 142] on td "Klases" at bounding box center [319, 149] width 165 height 17
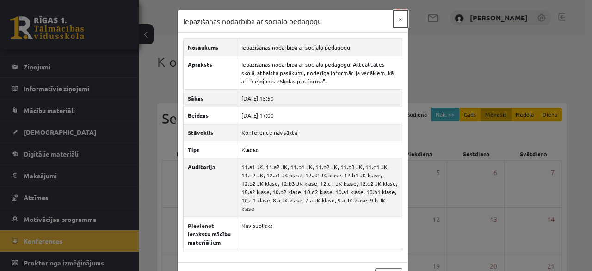
click at [393, 17] on button "×" at bounding box center [400, 19] width 15 height 18
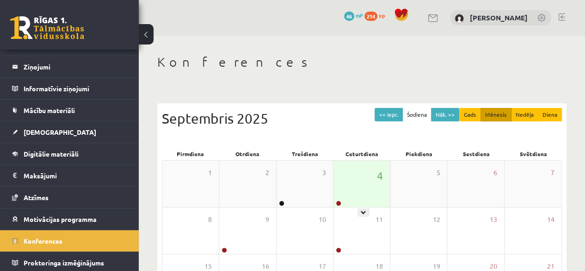
click at [364, 188] on div "4" at bounding box center [361, 183] width 56 height 46
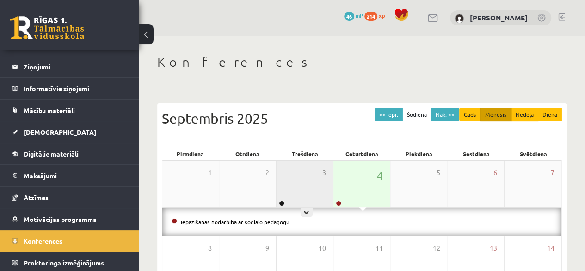
click at [300, 193] on div "3" at bounding box center [305, 183] width 56 height 46
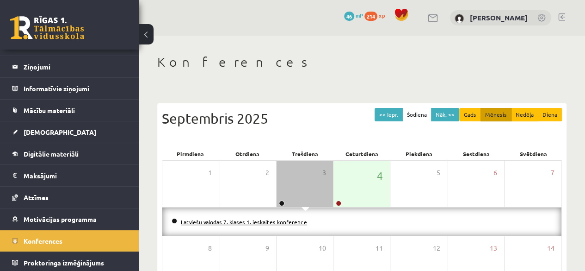
click at [296, 221] on link "Latviešu valodas 7. klases 1. ieskaites konference" at bounding box center [244, 221] width 126 height 7
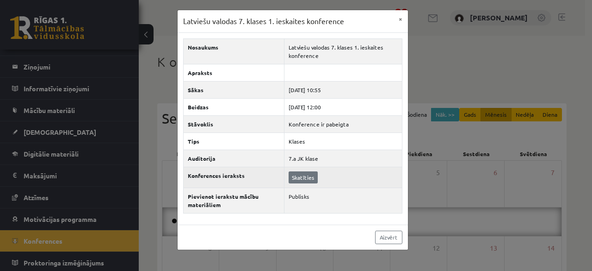
click at [313, 181] on td "Skatīties" at bounding box center [343, 176] width 118 height 21
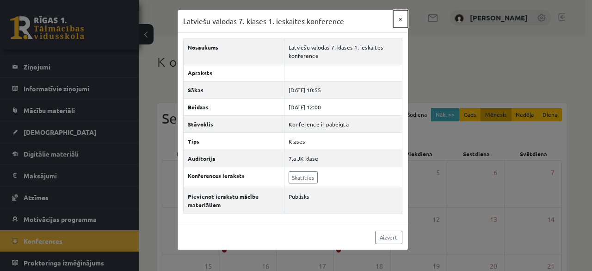
click at [398, 16] on button "×" at bounding box center [400, 19] width 15 height 18
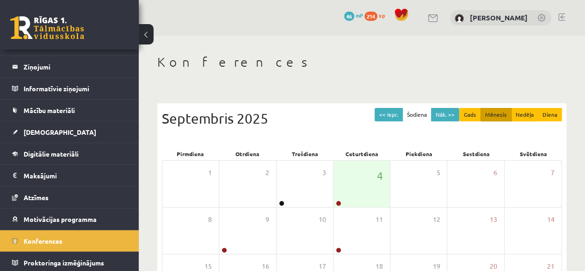
click at [364, 16] on span "214" at bounding box center [370, 16] width 13 height 9
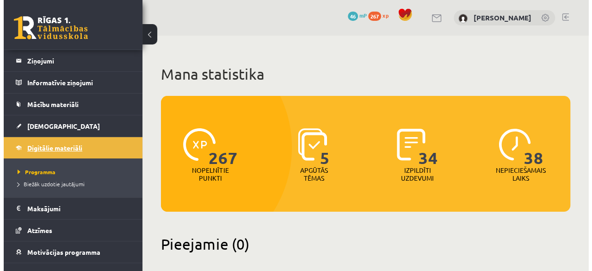
scroll to position [76, 0]
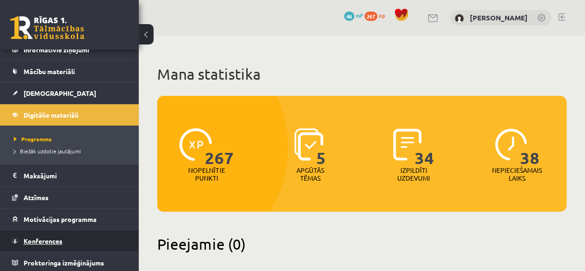
click at [88, 240] on link "Konferences" at bounding box center [69, 240] width 115 height 21
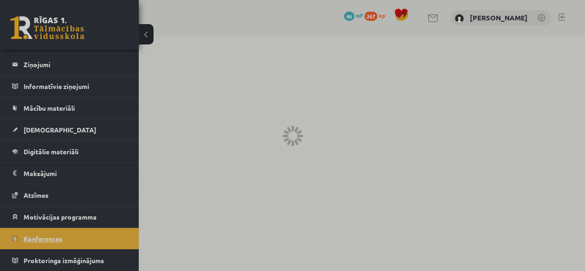
scroll to position [37, 0]
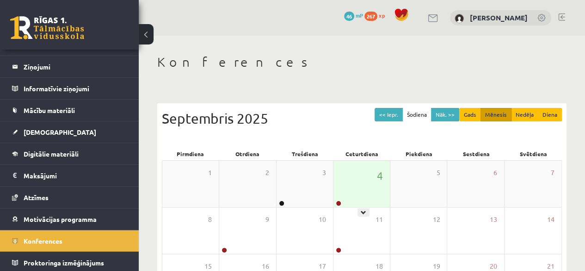
click at [349, 182] on div "4" at bounding box center [361, 183] width 56 height 46
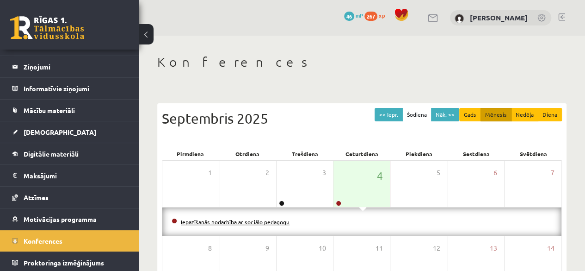
click at [258, 221] on link "Iepazīšanās nodarbība ar sociālo pedagogu" at bounding box center [235, 221] width 109 height 7
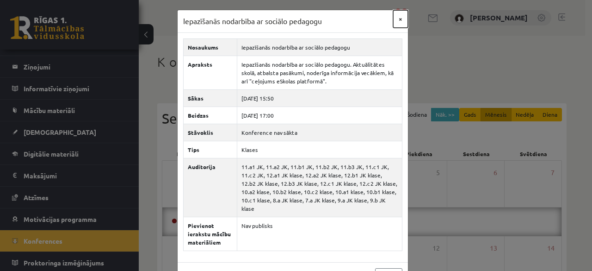
click at [399, 18] on button "×" at bounding box center [400, 19] width 15 height 18
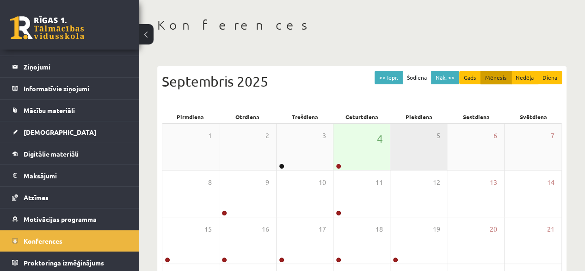
scroll to position [92, 0]
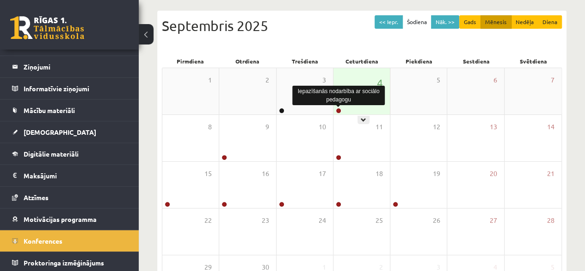
click at [337, 108] on link at bounding box center [339, 111] width 6 height 6
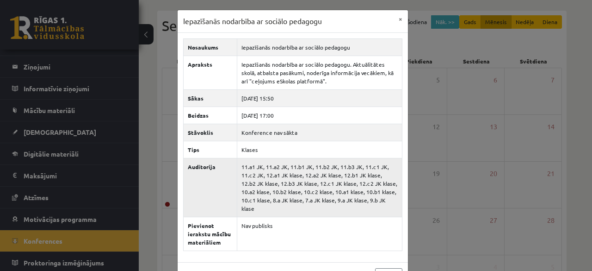
click at [283, 175] on td "11.a1 JK, 11.a2 JK, 11.b1 JK, 11.b2 JK, 11.b3 JK, 11.c1 JK, 11.c2 JK, 12.a1 JK …" at bounding box center [319, 187] width 165 height 59
click at [261, 177] on td "11.a1 JK, 11.a2 JK, 11.b1 JK, 11.b2 JK, 11.b3 JK, 11.c1 JK, 11.c2 JK, 12.a1 JK …" at bounding box center [319, 187] width 165 height 59
click at [294, 98] on td "2025-09-04 15:50" at bounding box center [319, 97] width 165 height 17
click at [398, 15] on button "×" at bounding box center [400, 19] width 15 height 18
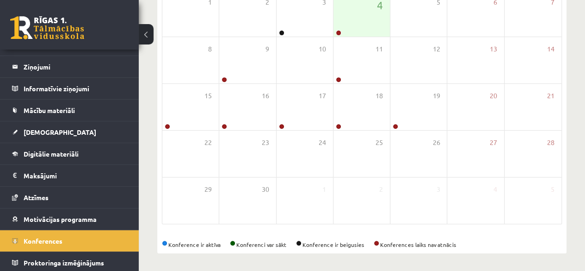
scroll to position [31, 0]
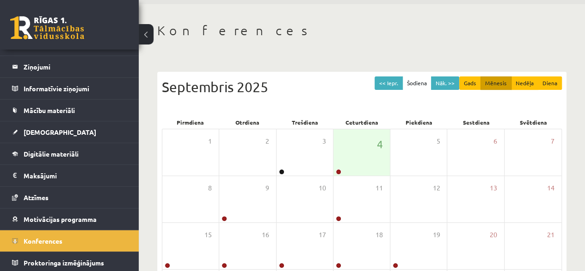
click at [338, 168] on div at bounding box center [338, 167] width 5 height 2
click at [362, 152] on div "4" at bounding box center [361, 152] width 56 height 46
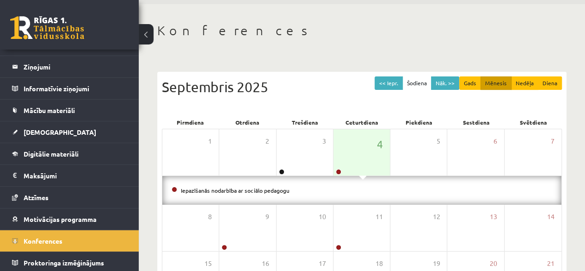
click at [350, 190] on li "Iepazīšanās nodarbība ar sociālo pedagogu" at bounding box center [362, 190] width 381 height 10
click at [371, 174] on div "4" at bounding box center [361, 152] width 56 height 46
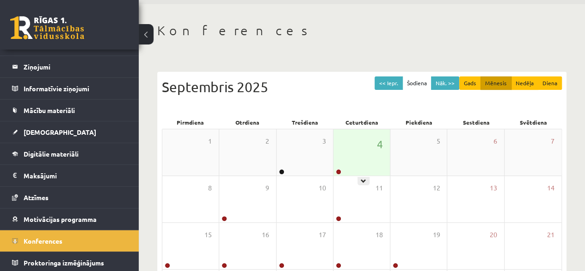
click at [371, 170] on div "4" at bounding box center [361, 152] width 56 height 46
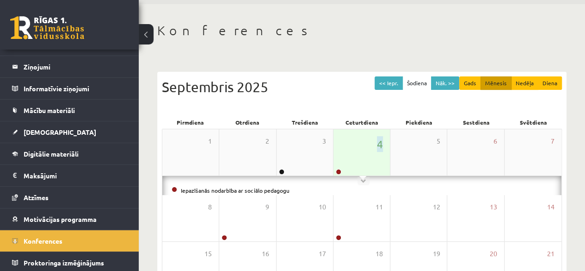
click at [371, 170] on div "4" at bounding box center [361, 152] width 56 height 46
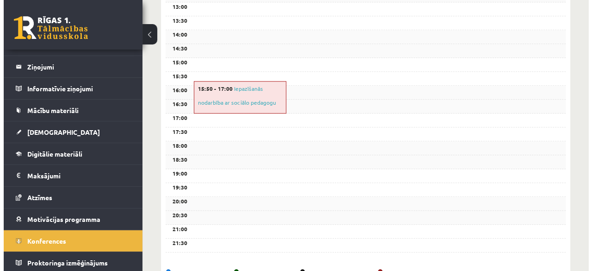
scroll to position [355, 0]
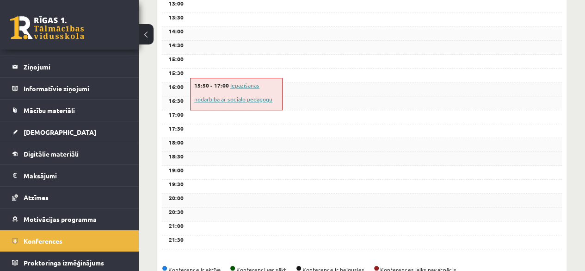
click at [234, 85] on link "Iepazīšanās nodarbība ar sociālo pedagogu" at bounding box center [233, 91] width 78 height 21
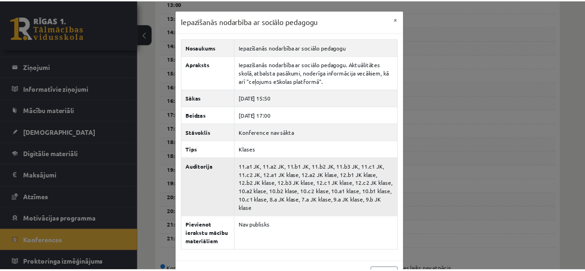
scroll to position [15, 0]
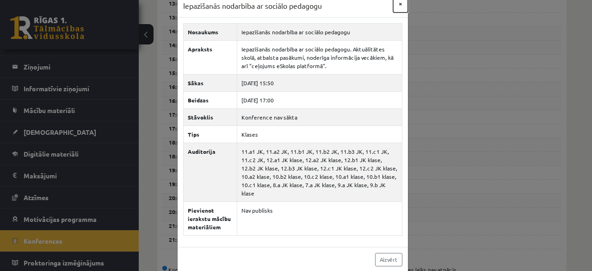
click at [395, 3] on button "×" at bounding box center [400, 4] width 15 height 18
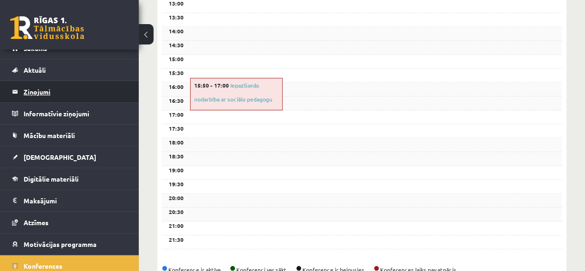
scroll to position [0, 0]
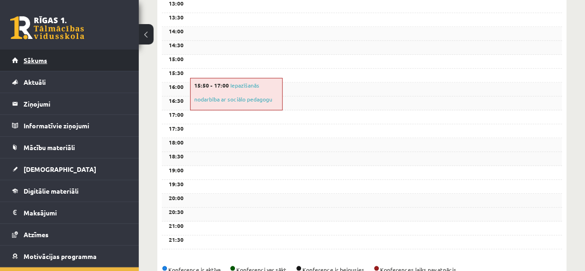
click at [47, 55] on link "Sākums" at bounding box center [69, 59] width 115 height 21
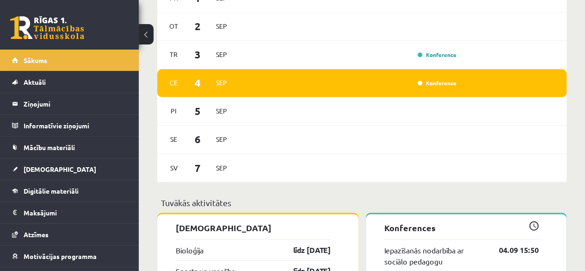
scroll to position [694, 0]
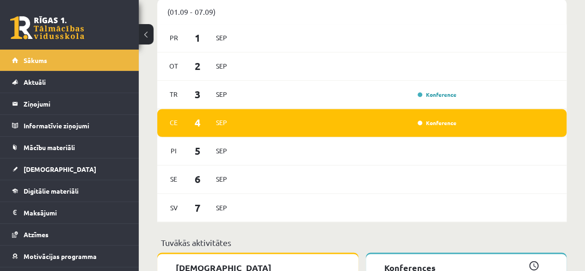
click at [384, 134] on div "Ce 4 Sep Konference" at bounding box center [361, 123] width 409 height 28
click at [436, 123] on link "Konference" at bounding box center [437, 122] width 39 height 7
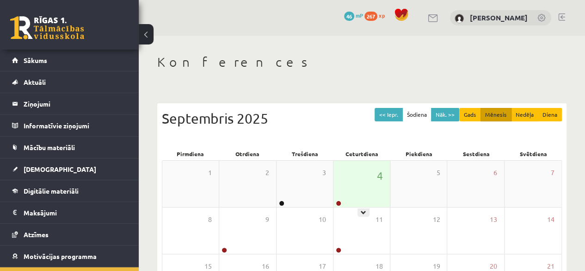
click at [337, 200] on div at bounding box center [337, 203] width 9 height 6
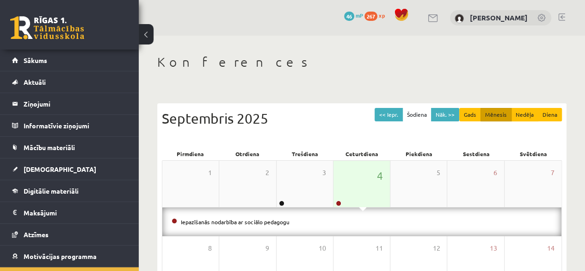
click at [339, 195] on div "4" at bounding box center [361, 183] width 56 height 46
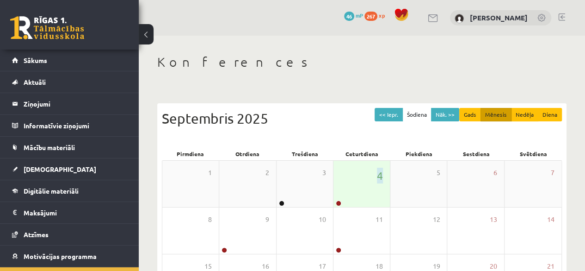
click at [339, 196] on div "4" at bounding box center [361, 183] width 56 height 46
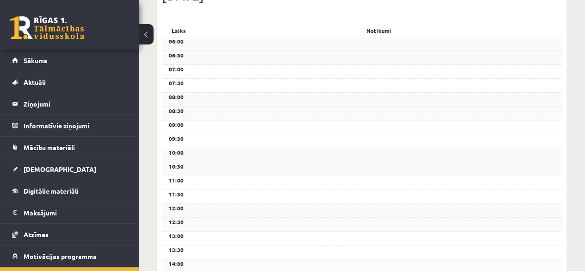
scroll to position [277, 0]
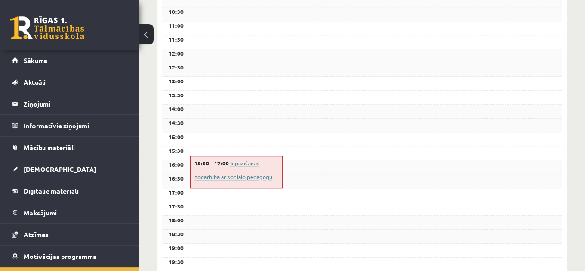
click at [218, 175] on link "Iepazīšanās nodarbība ar sociālo pedagogu" at bounding box center [233, 169] width 78 height 21
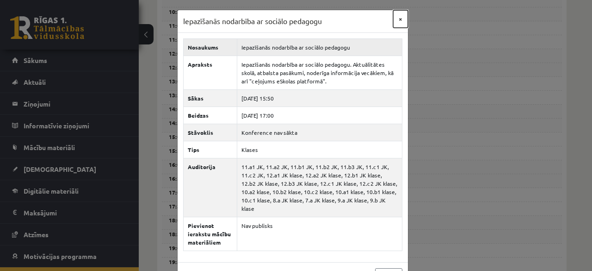
drag, startPoint x: 398, startPoint y: 18, endPoint x: 381, endPoint y: 25, distance: 18.4
click at [397, 18] on button "×" at bounding box center [400, 19] width 15 height 18
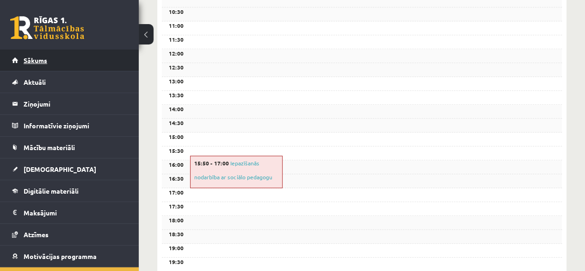
click at [71, 51] on link "Sākums" at bounding box center [69, 59] width 115 height 21
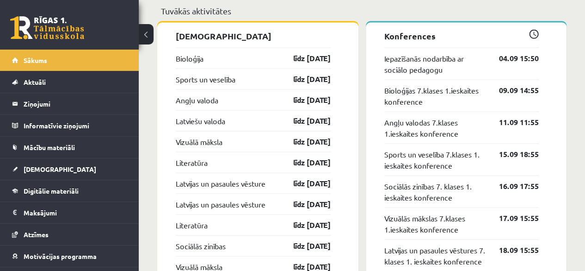
scroll to position [925, 0]
click at [425, 61] on link "Iepazīšanās nodarbība ar sociālo pedagogu" at bounding box center [434, 63] width 101 height 22
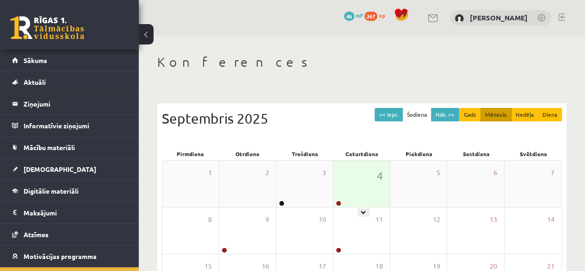
click at [363, 190] on div "4" at bounding box center [361, 183] width 56 height 46
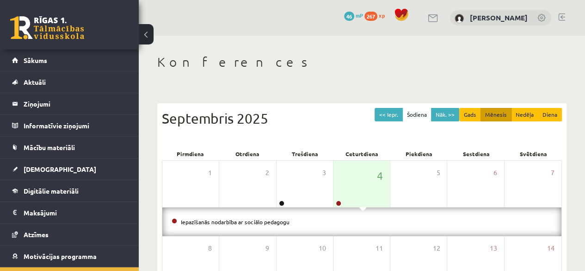
click at [326, 216] on li "Iepazīšanās nodarbība ar sociālo pedagogu" at bounding box center [362, 221] width 381 height 10
click at [252, 222] on link "Iepazīšanās nodarbība ar sociālo pedagogu" at bounding box center [235, 221] width 109 height 7
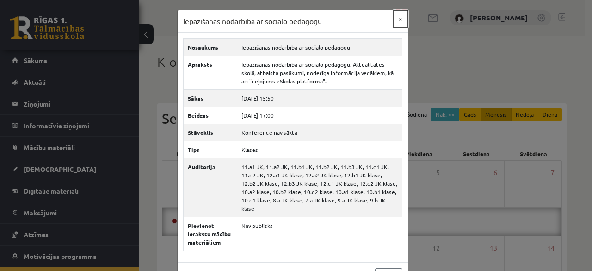
click at [393, 12] on button "×" at bounding box center [400, 19] width 15 height 18
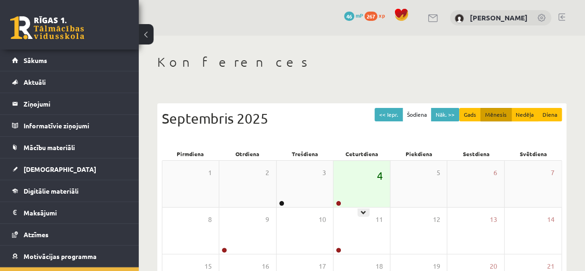
click at [382, 181] on span "4" at bounding box center [380, 175] width 6 height 16
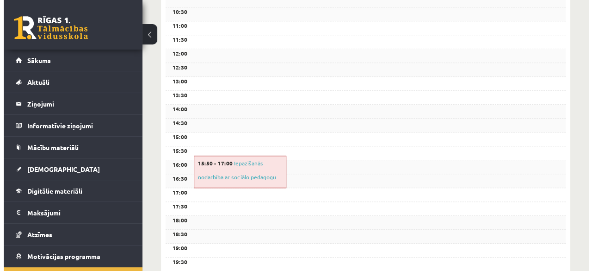
scroll to position [324, 0]
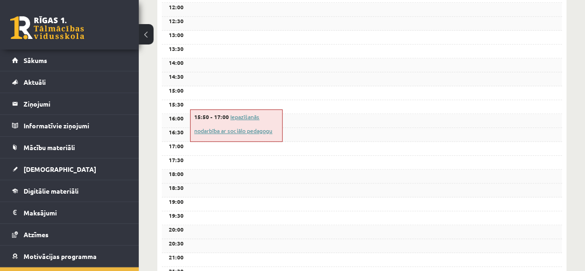
click at [235, 129] on link "Iepazīšanās nodarbība ar sociālo pedagogu" at bounding box center [233, 123] width 78 height 21
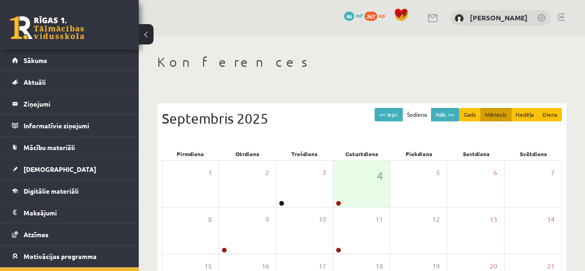
scroll to position [170, 0]
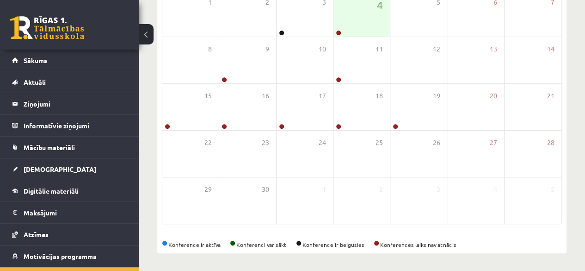
click at [273, 242] on div "Konference ir aktīva Konferenci var sākt Konference ir beigusies Konferences la…" at bounding box center [362, 244] width 400 height 8
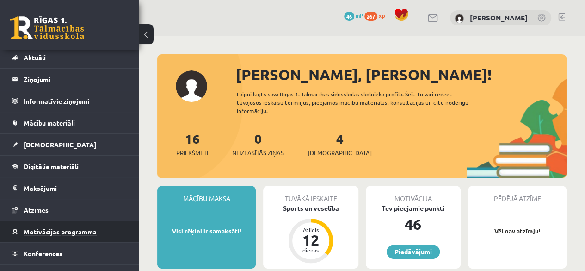
scroll to position [37, 0]
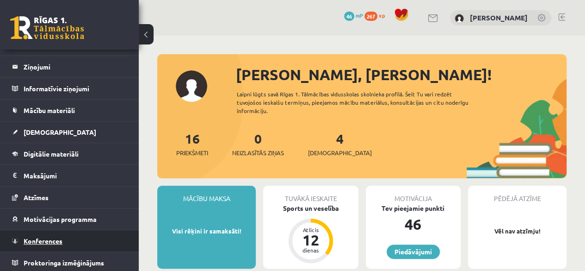
click at [53, 243] on link "Konferences" at bounding box center [69, 240] width 115 height 21
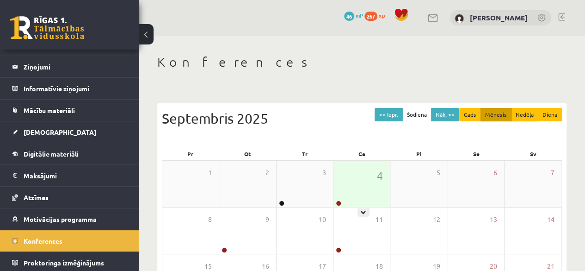
click at [339, 188] on div "4" at bounding box center [361, 183] width 56 height 46
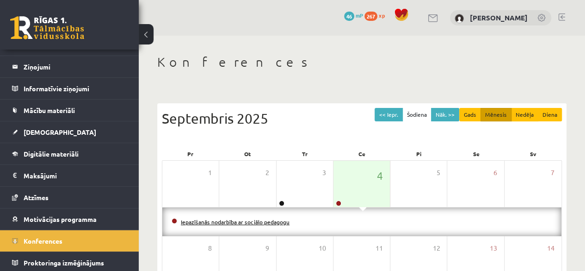
click at [275, 221] on link "Iepazīšanās nodarbība ar sociālo pedagogu" at bounding box center [235, 221] width 109 height 7
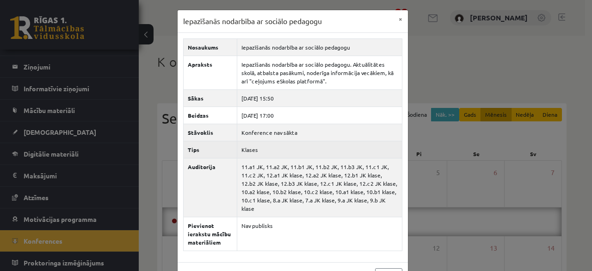
click at [256, 151] on td "Klases" at bounding box center [319, 149] width 165 height 17
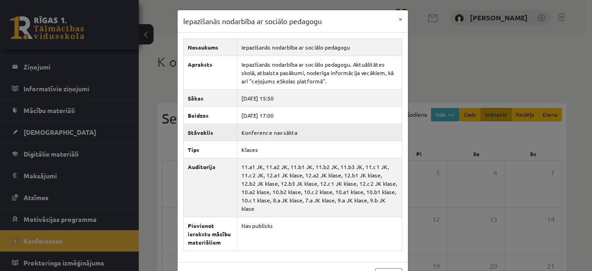
click at [249, 127] on td "Konference nav sākta" at bounding box center [319, 131] width 165 height 17
click at [400, 18] on button "×" at bounding box center [400, 19] width 15 height 18
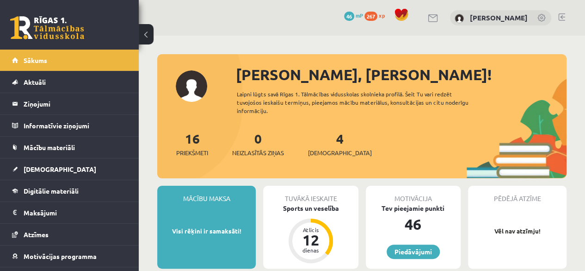
click at [560, 15] on link at bounding box center [561, 16] width 7 height 7
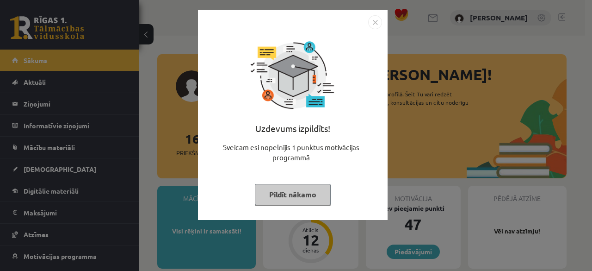
click at [298, 196] on button "Pildīt nākamo" at bounding box center [293, 194] width 76 height 21
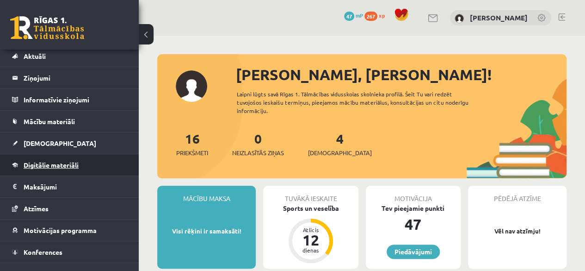
scroll to position [37, 0]
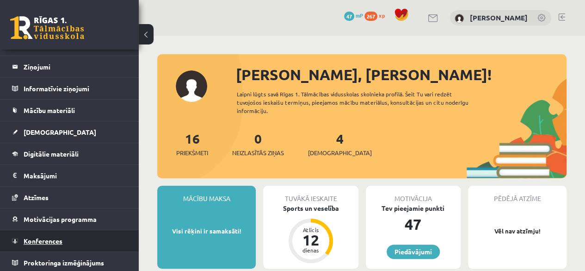
click at [54, 234] on link "Konferences" at bounding box center [69, 240] width 115 height 21
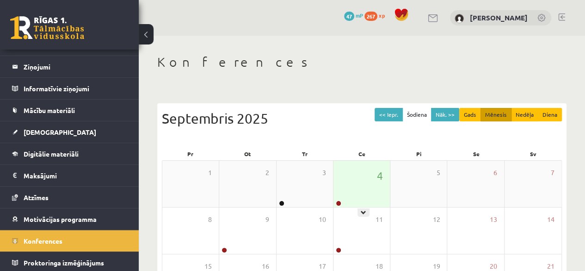
click at [342, 198] on div "4" at bounding box center [361, 183] width 56 height 46
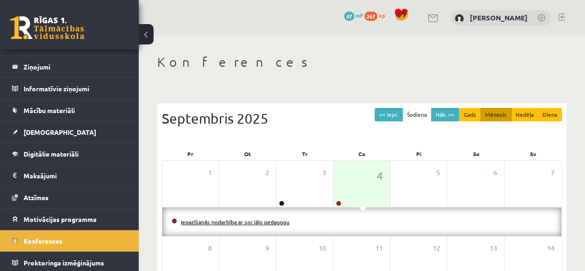
click at [238, 220] on link "Iepazīšanās nodarbība ar sociālo pedagogu" at bounding box center [235, 221] width 109 height 7
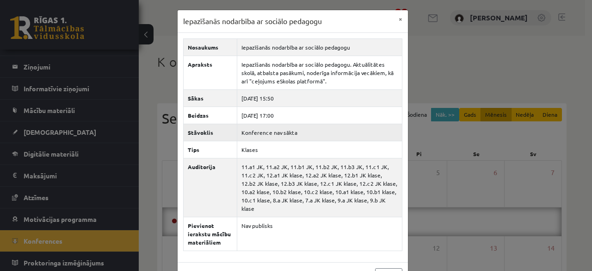
click at [276, 134] on td "Konference nav sākta" at bounding box center [319, 131] width 165 height 17
click at [271, 135] on td "Konference nav sākta" at bounding box center [319, 131] width 165 height 17
click at [395, 22] on button "×" at bounding box center [400, 19] width 15 height 18
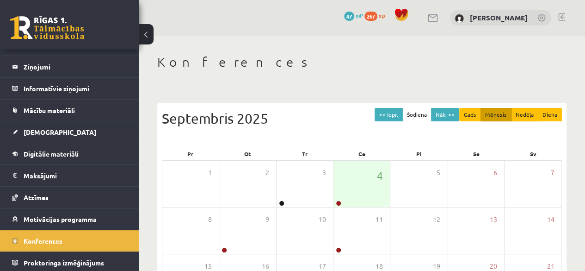
click at [562, 16] on link at bounding box center [561, 16] width 7 height 7
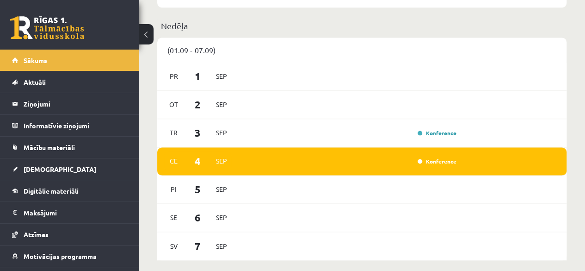
scroll to position [740, 0]
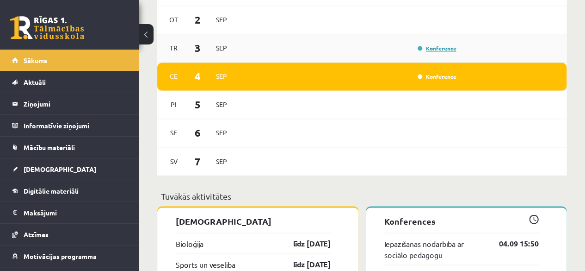
click at [426, 46] on div "Konference" at bounding box center [436, 47] width 46 height 9
click at [423, 249] on link "Iepazīšanās nodarbība ar sociālo pedagogu" at bounding box center [434, 248] width 101 height 22
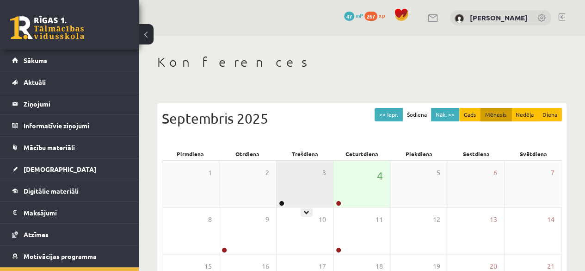
click at [307, 191] on div "3" at bounding box center [305, 183] width 56 height 46
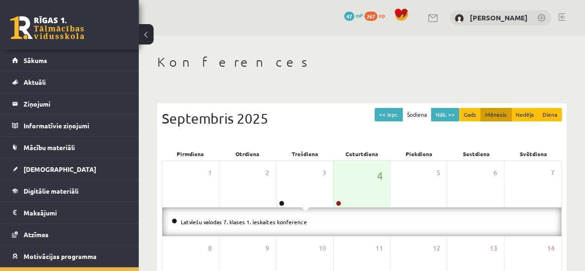
click at [318, 222] on li "Latviešu valodas 7. klases 1. ieskaites konference" at bounding box center [362, 221] width 381 height 10
click at [336, 199] on div "4" at bounding box center [361, 183] width 56 height 46
click at [227, 218] on link "Iepazīšanās nodarbība ar sociālo pedagogu" at bounding box center [235, 221] width 109 height 7
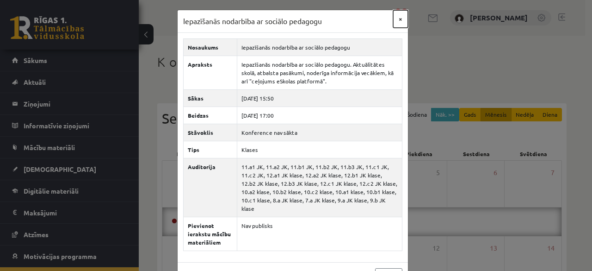
click at [393, 19] on button "×" at bounding box center [400, 19] width 15 height 18
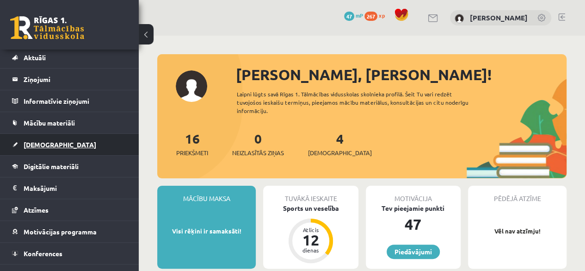
scroll to position [37, 0]
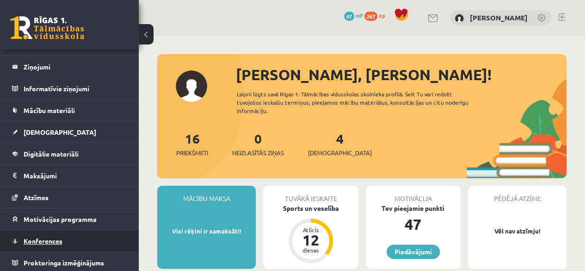
click at [68, 240] on link "Konferences" at bounding box center [69, 240] width 115 height 21
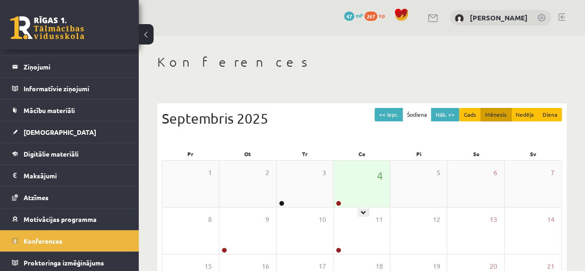
click at [335, 200] on div at bounding box center [337, 203] width 9 height 6
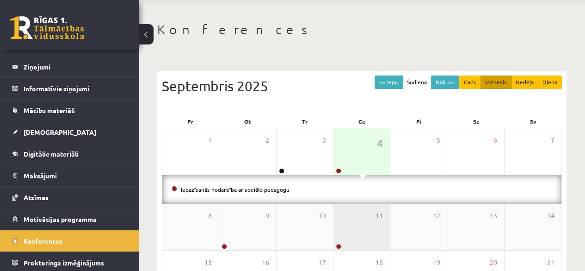
scroll to position [46, 0]
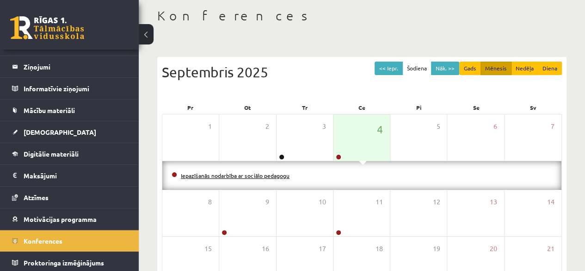
click at [281, 172] on link "Iepazīšanās nodarbība ar sociālo pedagogu" at bounding box center [235, 175] width 109 height 7
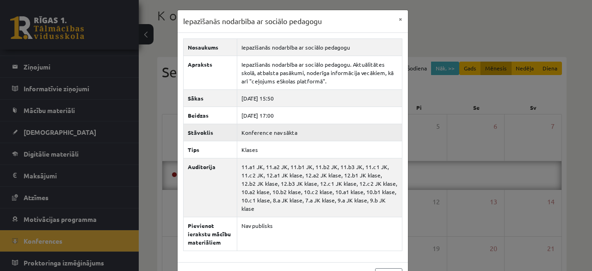
click at [252, 131] on td "Konference nav sākta" at bounding box center [319, 131] width 165 height 17
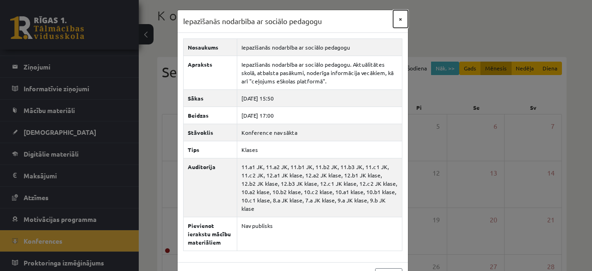
click at [397, 17] on button "×" at bounding box center [400, 19] width 15 height 18
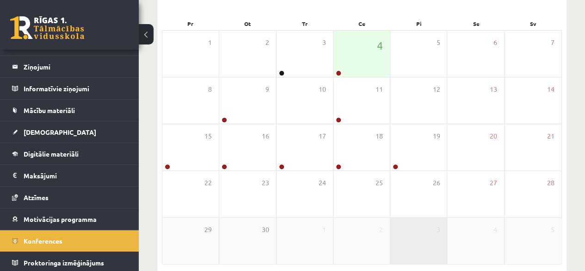
scroll to position [139, 0]
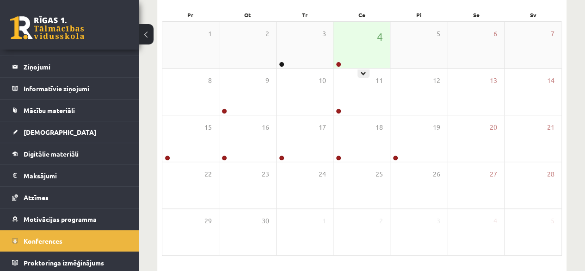
click at [372, 61] on div "4" at bounding box center [361, 45] width 56 height 46
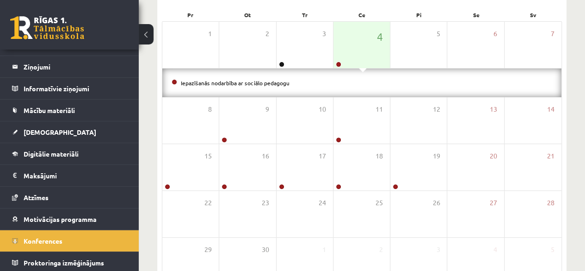
click at [348, 86] on li "Iepazīšanās nodarbība ar sociālo pedagogu" at bounding box center [362, 83] width 381 height 10
click at [267, 85] on li "Iepazīšanās nodarbība ar sociālo pedagogu" at bounding box center [362, 83] width 381 height 10
click at [273, 78] on li "Iepazīšanās nodarbība ar sociālo pedagogu" at bounding box center [362, 83] width 381 height 10
click at [269, 82] on link "Iepazīšanās nodarbība ar sociālo pedagogu" at bounding box center [235, 82] width 109 height 7
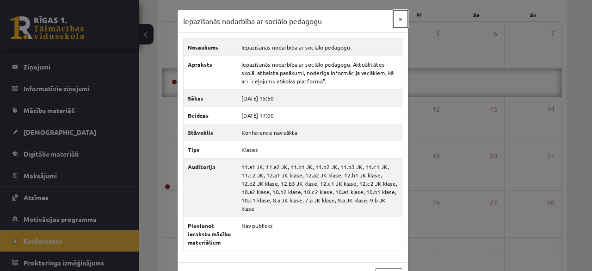
click at [396, 17] on button "×" at bounding box center [400, 19] width 15 height 18
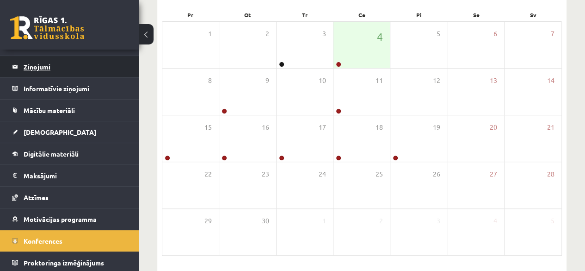
scroll to position [0, 0]
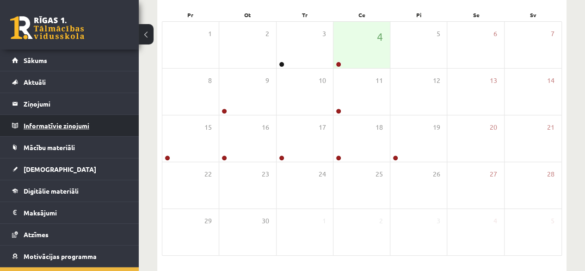
click at [61, 118] on legend "Informatīvie ziņojumi 0" at bounding box center [76, 125] width 104 height 21
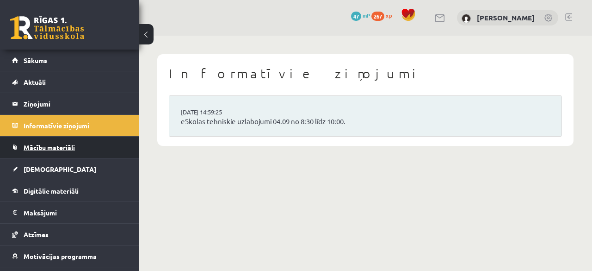
click at [40, 149] on span "Mācību materiāli" at bounding box center [49, 147] width 51 height 8
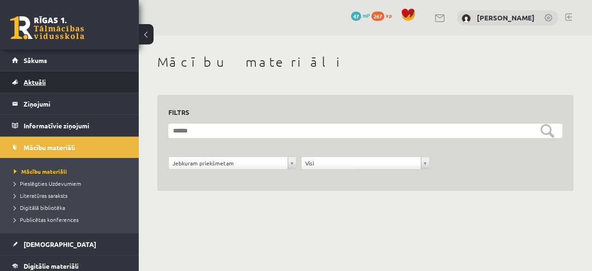
click at [42, 78] on span "Aktuāli" at bounding box center [35, 82] width 22 height 8
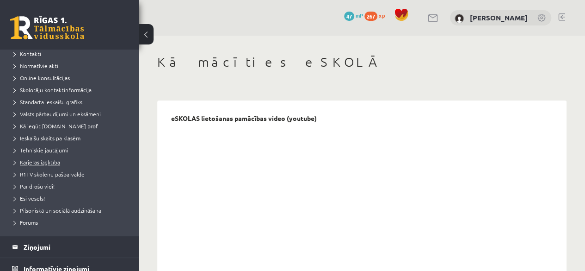
scroll to position [46, 0]
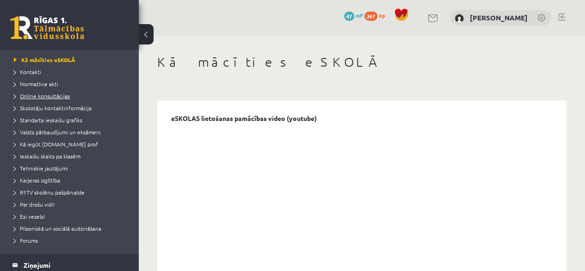
click at [57, 95] on span "Online konsultācijas" at bounding box center [42, 95] width 56 height 7
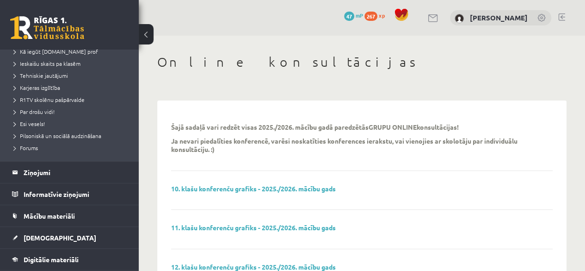
scroll to position [244, 0]
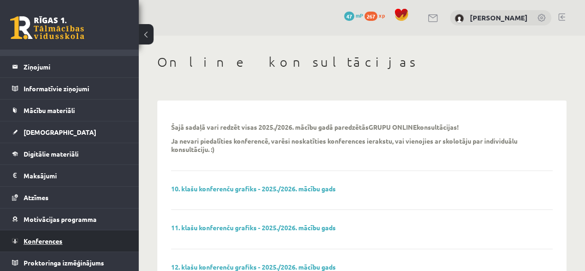
click at [47, 237] on span "Konferences" at bounding box center [43, 240] width 39 height 8
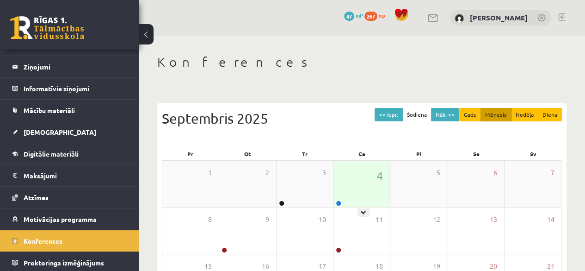
click at [348, 193] on div "4" at bounding box center [361, 183] width 56 height 46
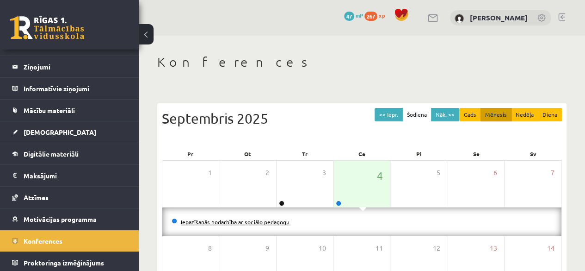
click at [194, 221] on link "Iepazīšanās nodarbība ar sociālo pedagogu" at bounding box center [235, 221] width 109 height 7
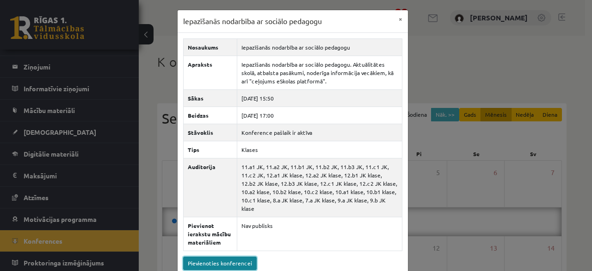
click at [242, 256] on link "Pievienoties konferencei" at bounding box center [220, 262] width 74 height 13
click at [397, 20] on button "×" at bounding box center [400, 19] width 15 height 18
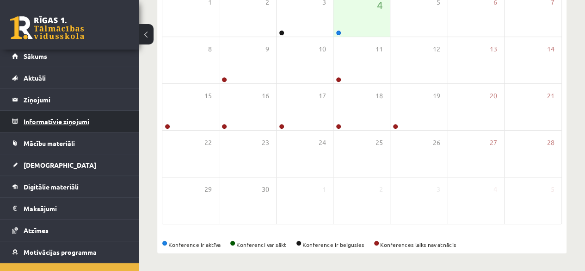
scroll to position [0, 0]
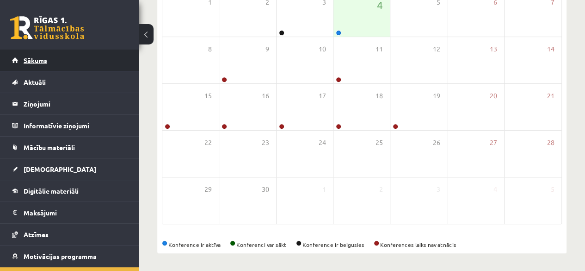
click at [19, 57] on link "Sākums" at bounding box center [69, 59] width 115 height 21
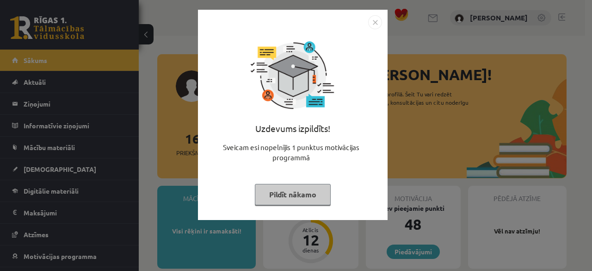
click at [299, 197] on button "Pildīt nākamo" at bounding box center [293, 194] width 76 height 21
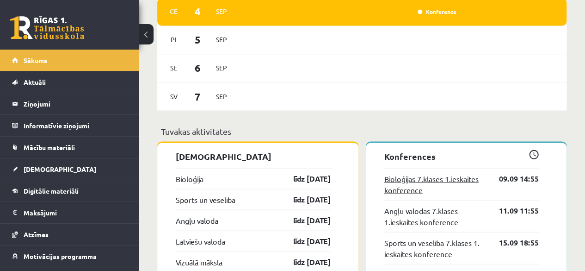
scroll to position [786, 0]
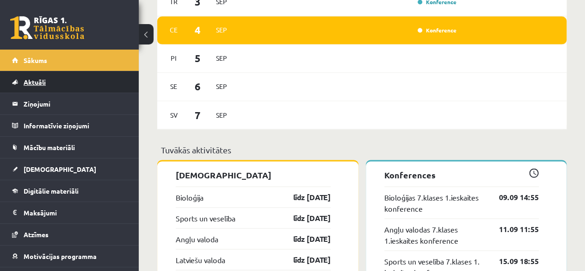
click at [40, 79] on span "Aktuāli" at bounding box center [35, 82] width 22 height 8
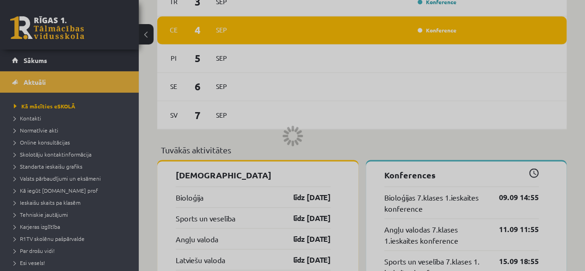
scroll to position [736, 0]
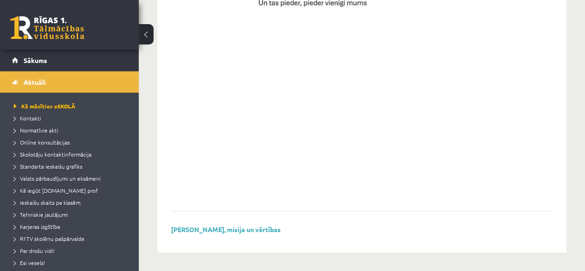
click at [41, 25] on link at bounding box center [47, 27] width 74 height 23
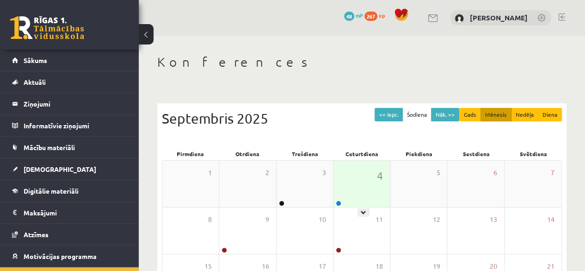
click at [344, 187] on div "4" at bounding box center [361, 183] width 56 height 46
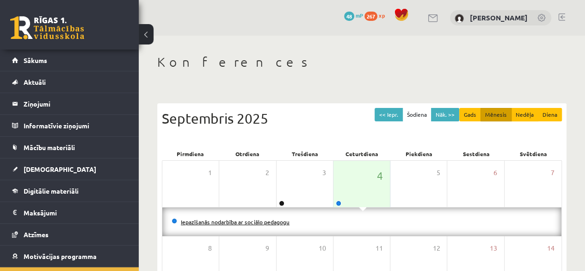
click at [275, 218] on link "Iepazīšanās nodarbība ar sociālo pedagogu" at bounding box center [235, 221] width 109 height 7
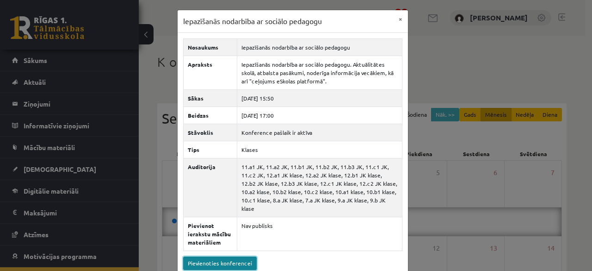
click at [233, 256] on link "Pievienoties konferencei" at bounding box center [220, 262] width 74 height 13
click at [396, 16] on button "×" at bounding box center [400, 19] width 15 height 18
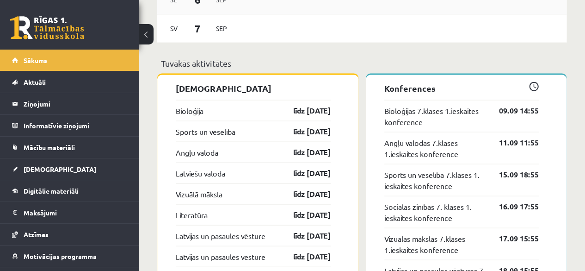
scroll to position [879, 0]
